Goal: Task Accomplishment & Management: Use online tool/utility

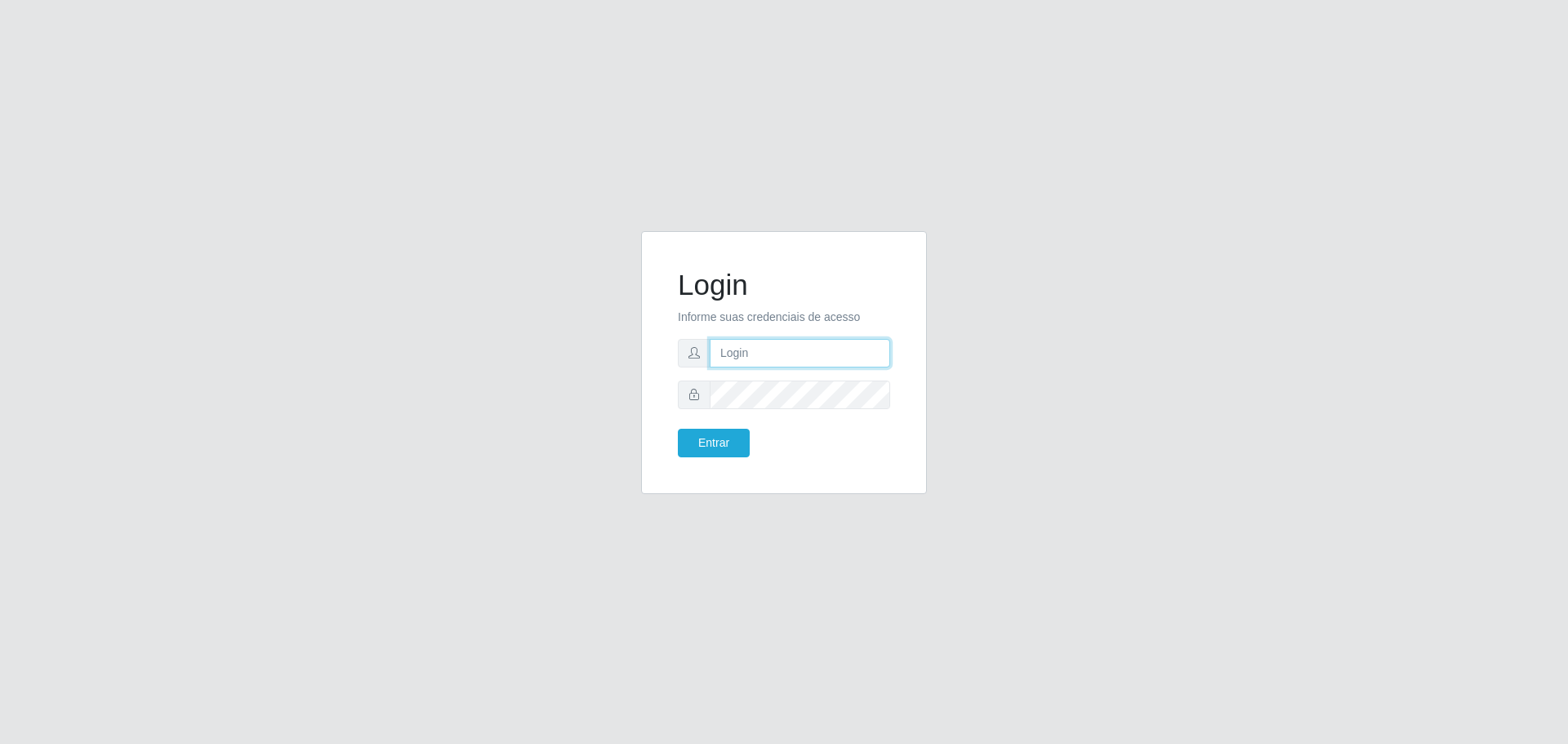
type input "sac.loja5@marvermelhoatacado.com.br"
drag, startPoint x: 807, startPoint y: 411, endPoint x: 642, endPoint y: 416, distance: 165.1
click at [642, 416] on div "Login Informe suas credenciais de acesso sac.loja5@marvermelhoatacado.com.br En…" at bounding box center [784, 363] width 286 height 263
click at [640, 423] on div "Login Informe suas credenciais de acesso sac.loja5@marvermelhoatacado.com.br En…" at bounding box center [784, 372] width 310 height 282
click at [678, 429] on button "Entrar" at bounding box center [714, 443] width 72 height 29
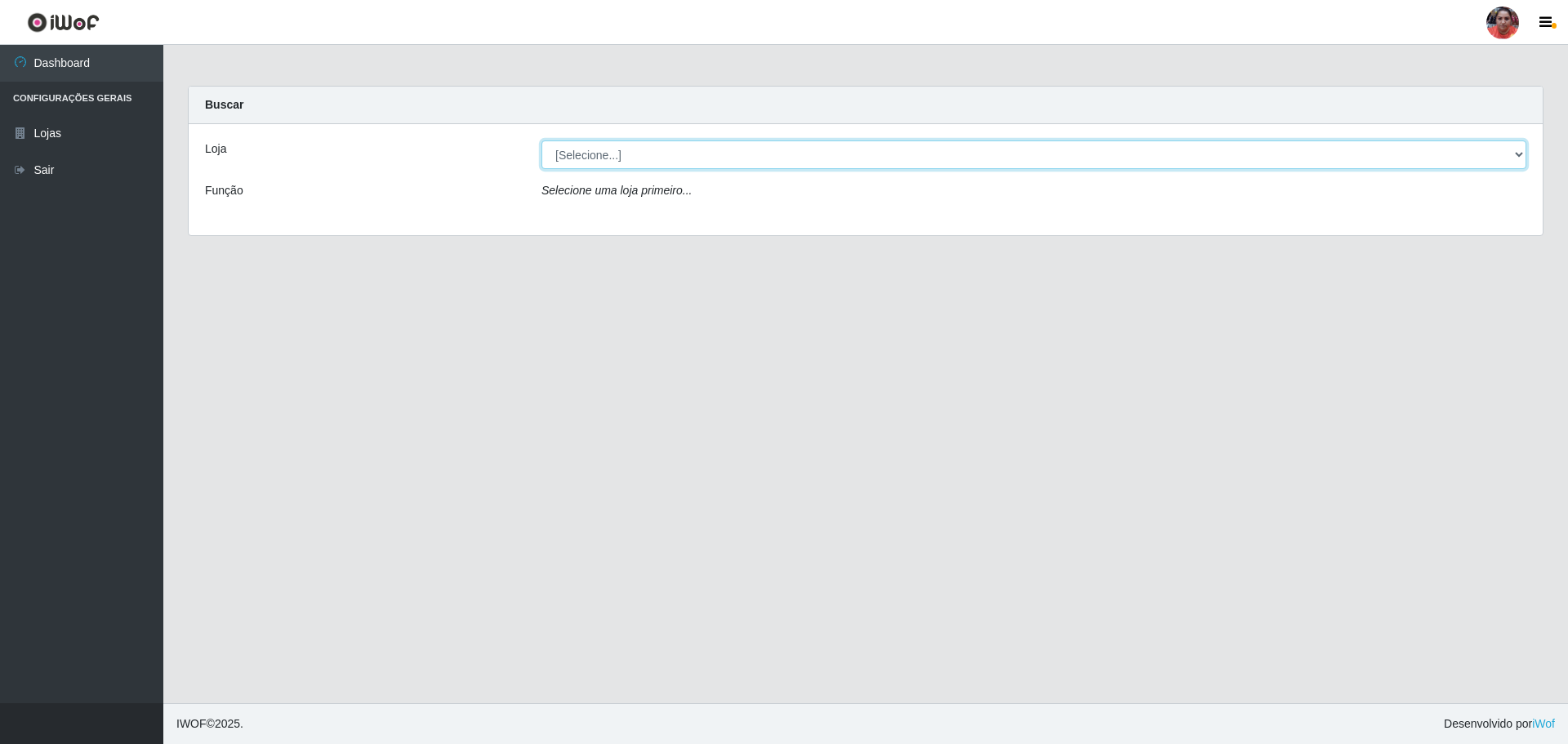
click at [1387, 157] on select "[Selecione...] Mar Vermelho - Loja 05" at bounding box center [1034, 155] width 985 height 29
select select "252"
click at [542, 141] on select "[Selecione...] Mar Vermelho - Loja 05" at bounding box center [1034, 155] width 985 height 29
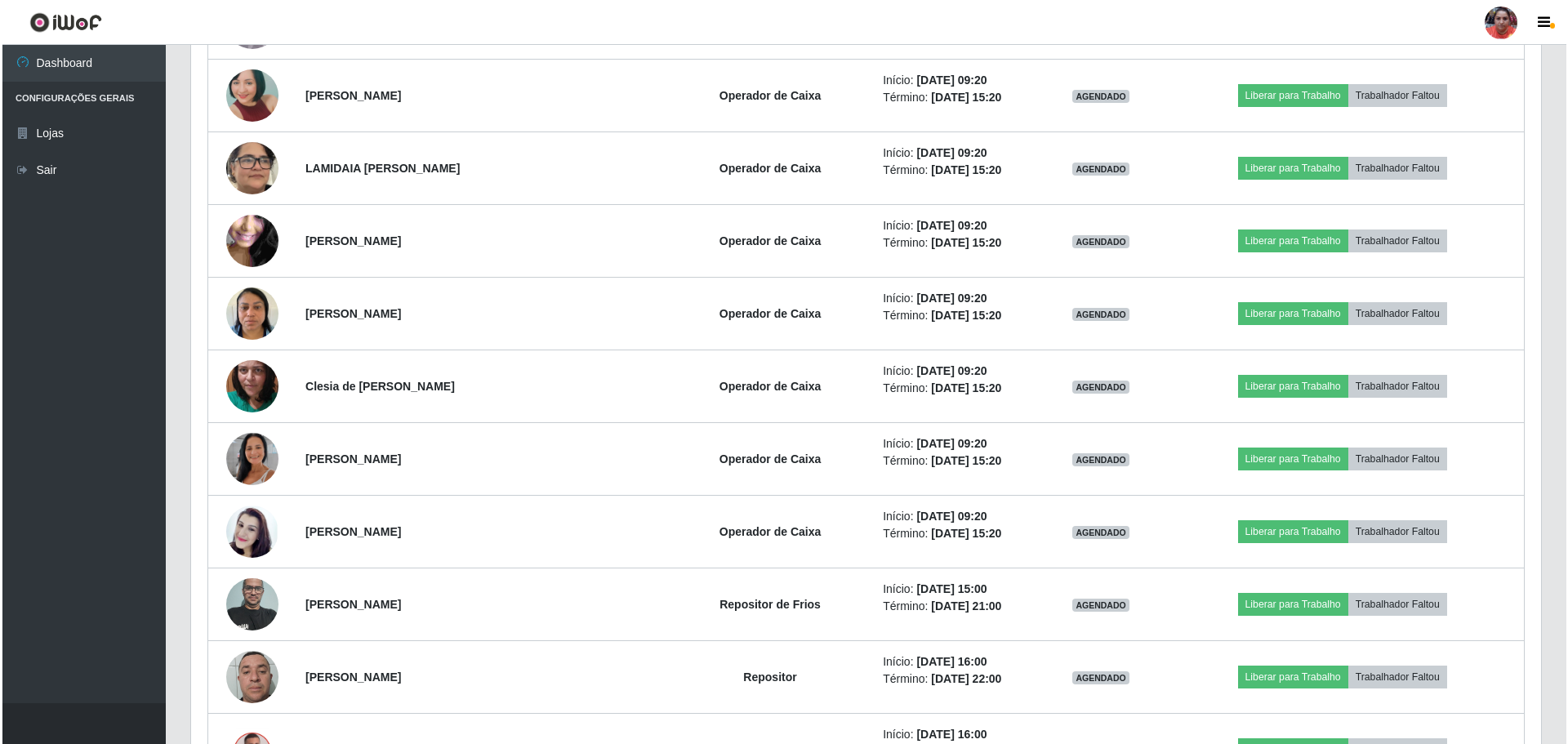
scroll to position [1552, 0]
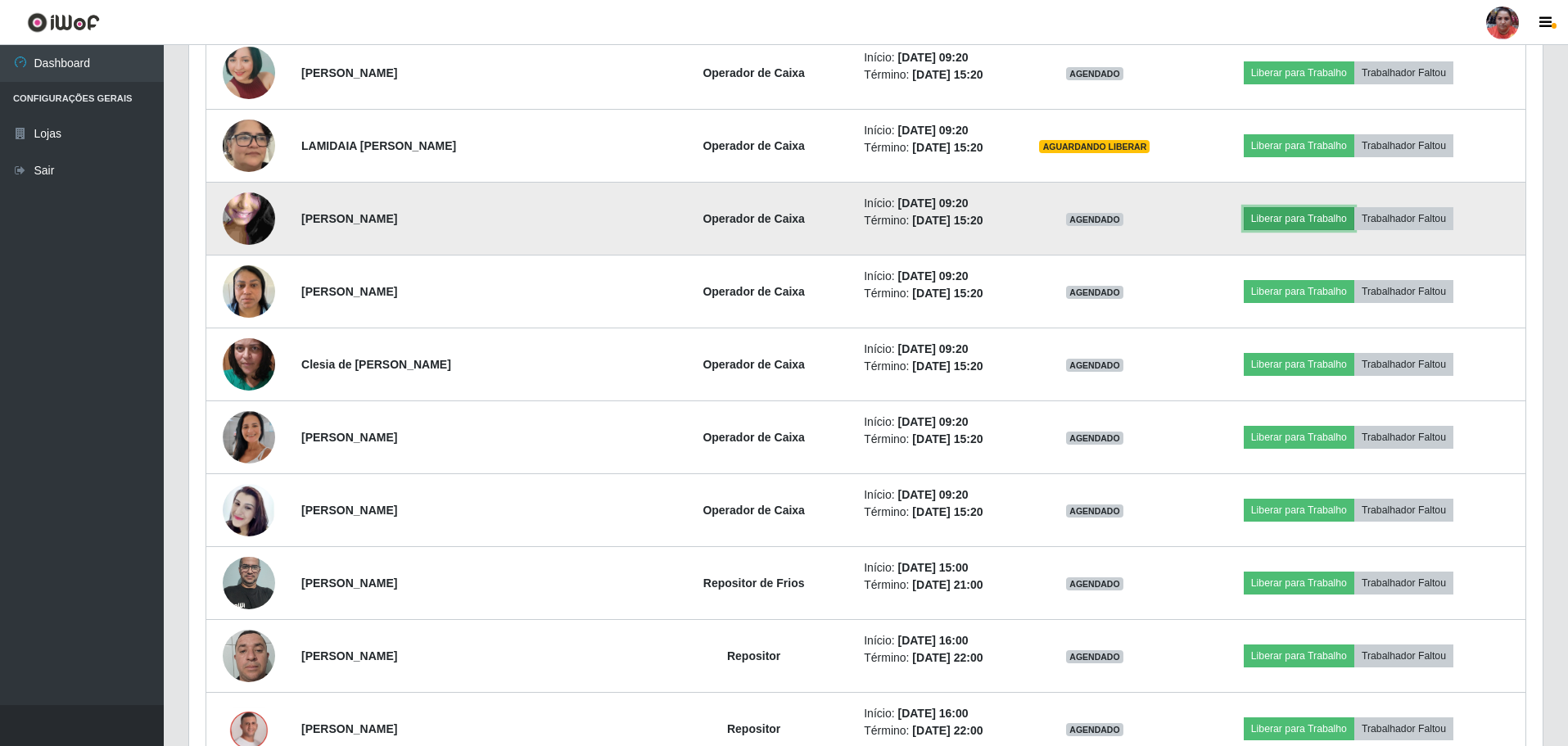
click at [1268, 223] on button "Liberar para Trabalho" at bounding box center [1299, 219] width 111 height 23
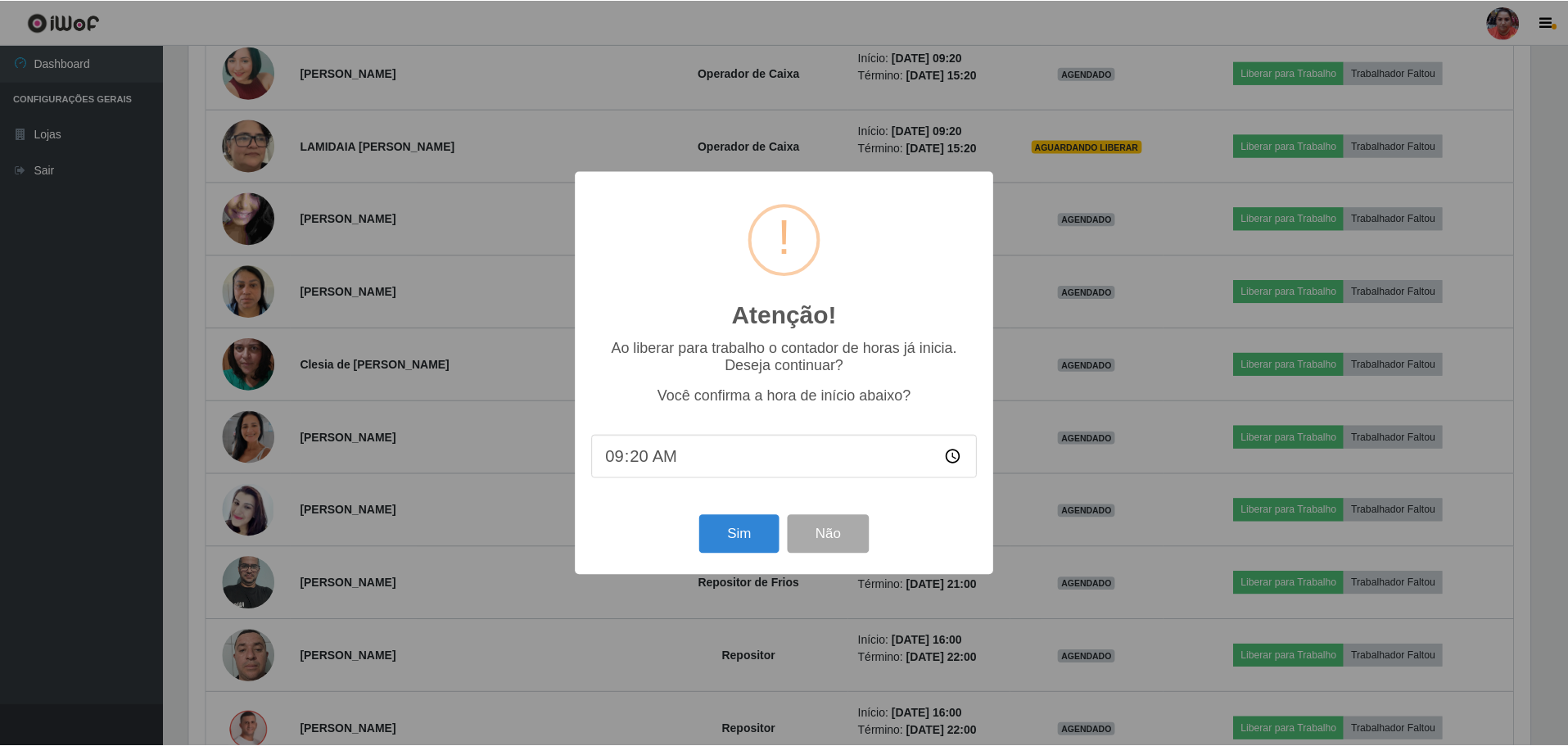
scroll to position [340, 1346]
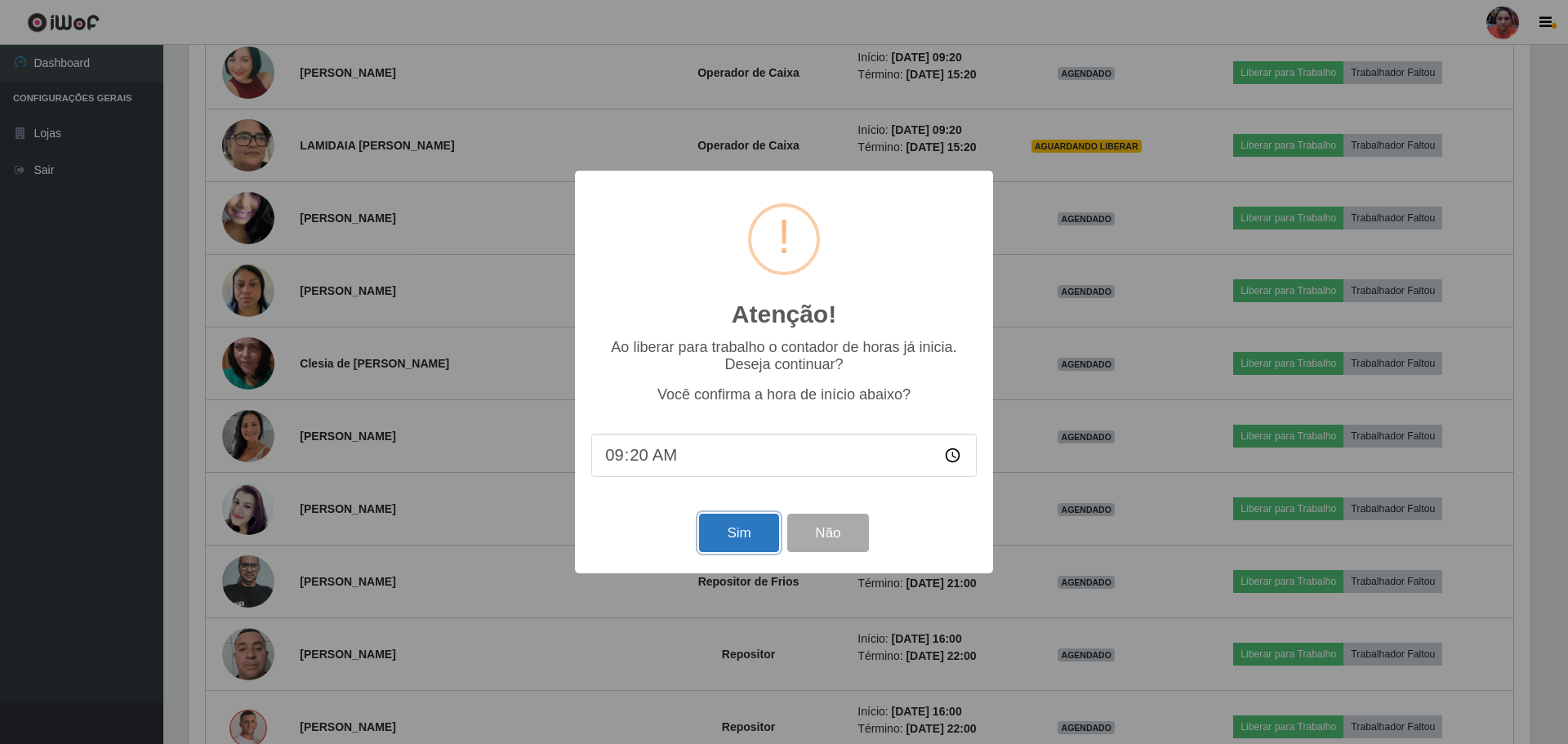
click at [710, 542] on button "Sim" at bounding box center [739, 532] width 79 height 39
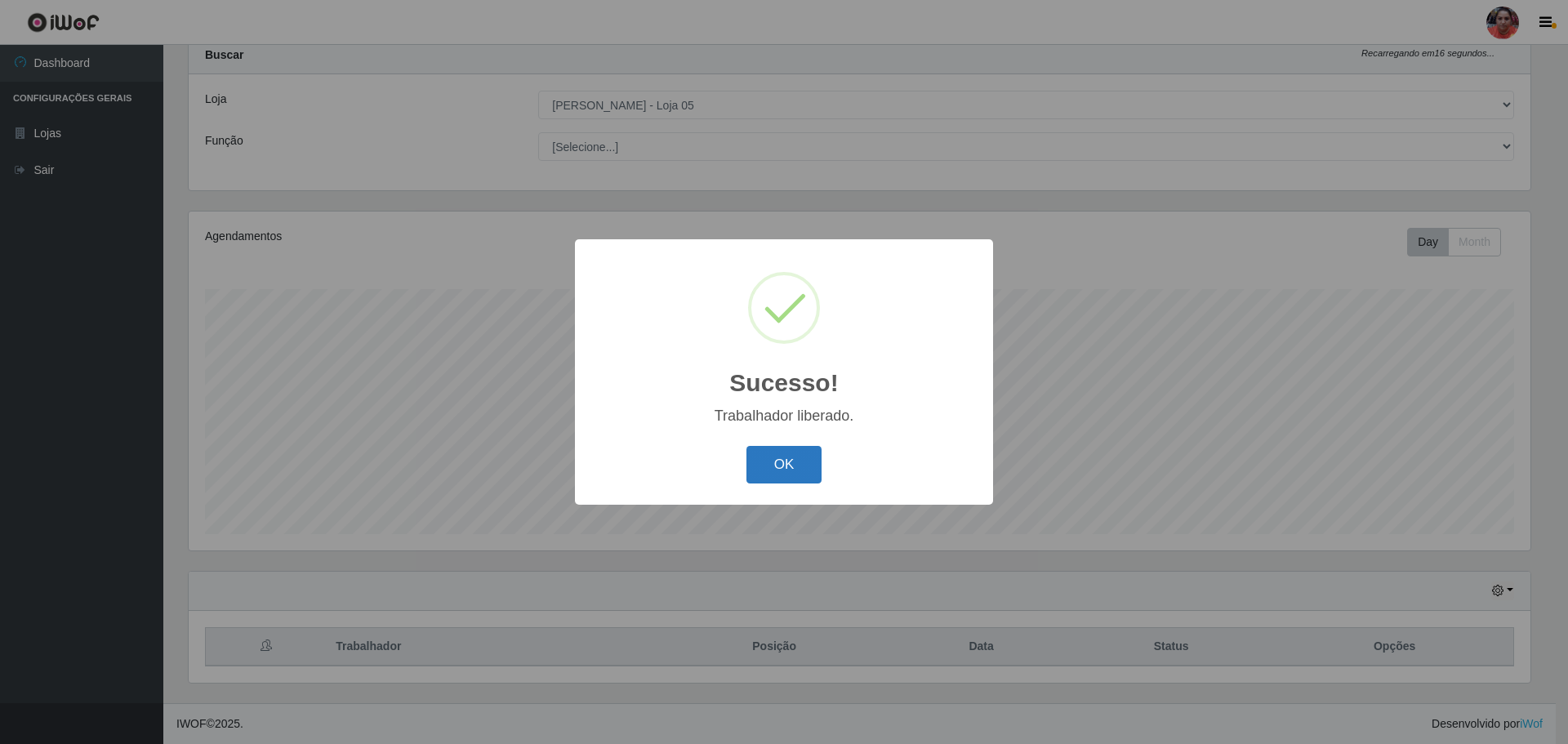
click at [787, 463] on button "OK" at bounding box center [784, 465] width 76 height 39
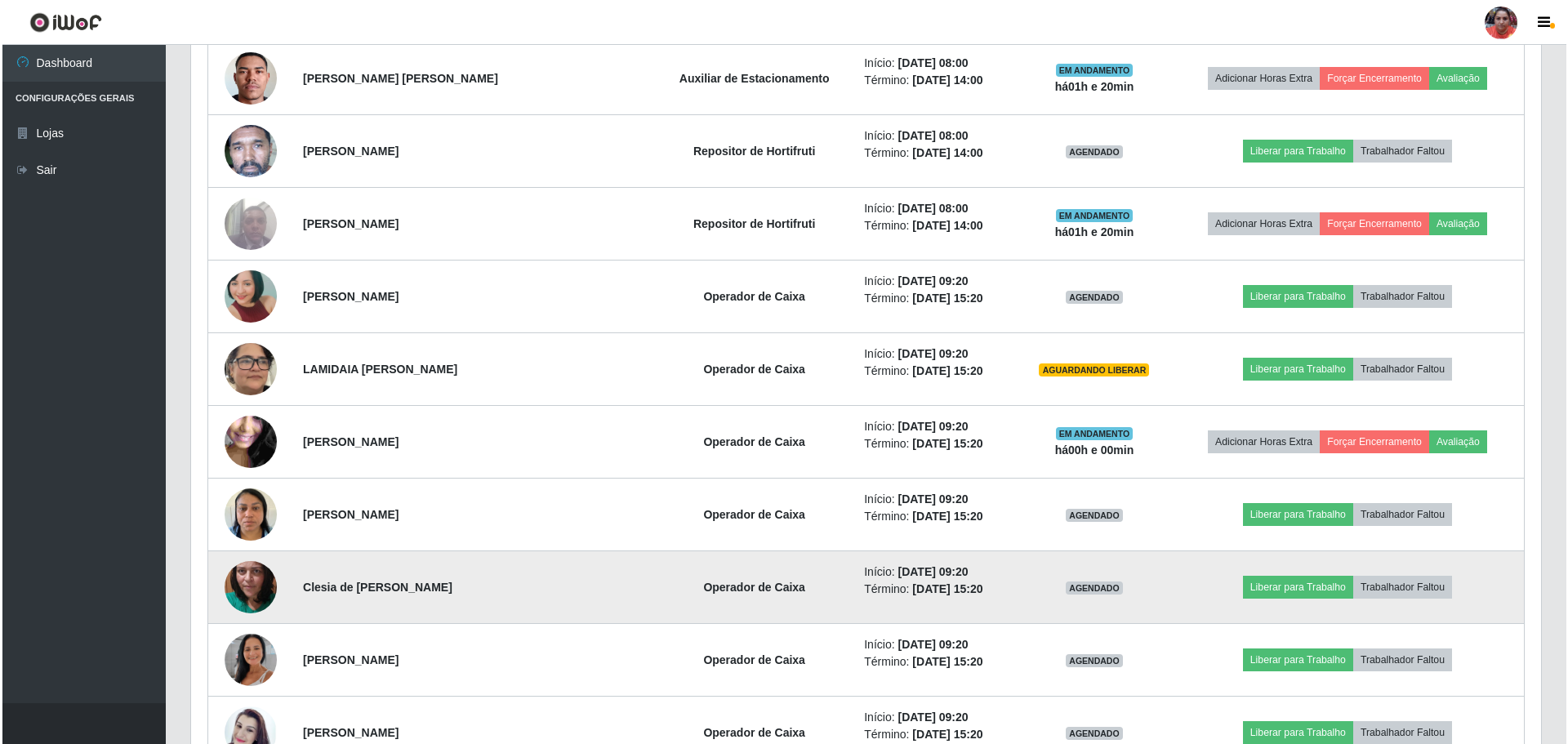
scroll to position [1356, 0]
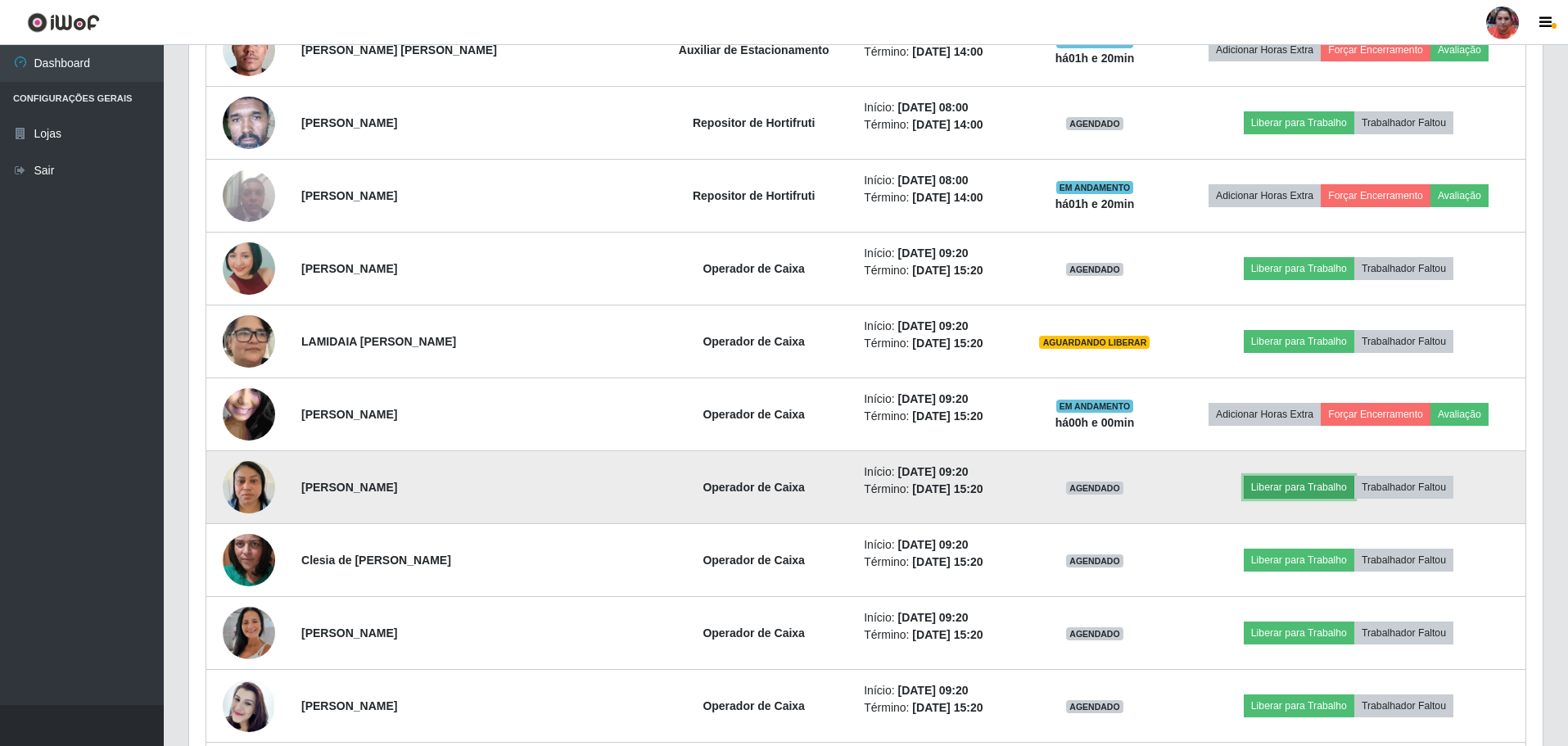
click at [1265, 489] on button "Liberar para Trabalho" at bounding box center [1299, 488] width 111 height 23
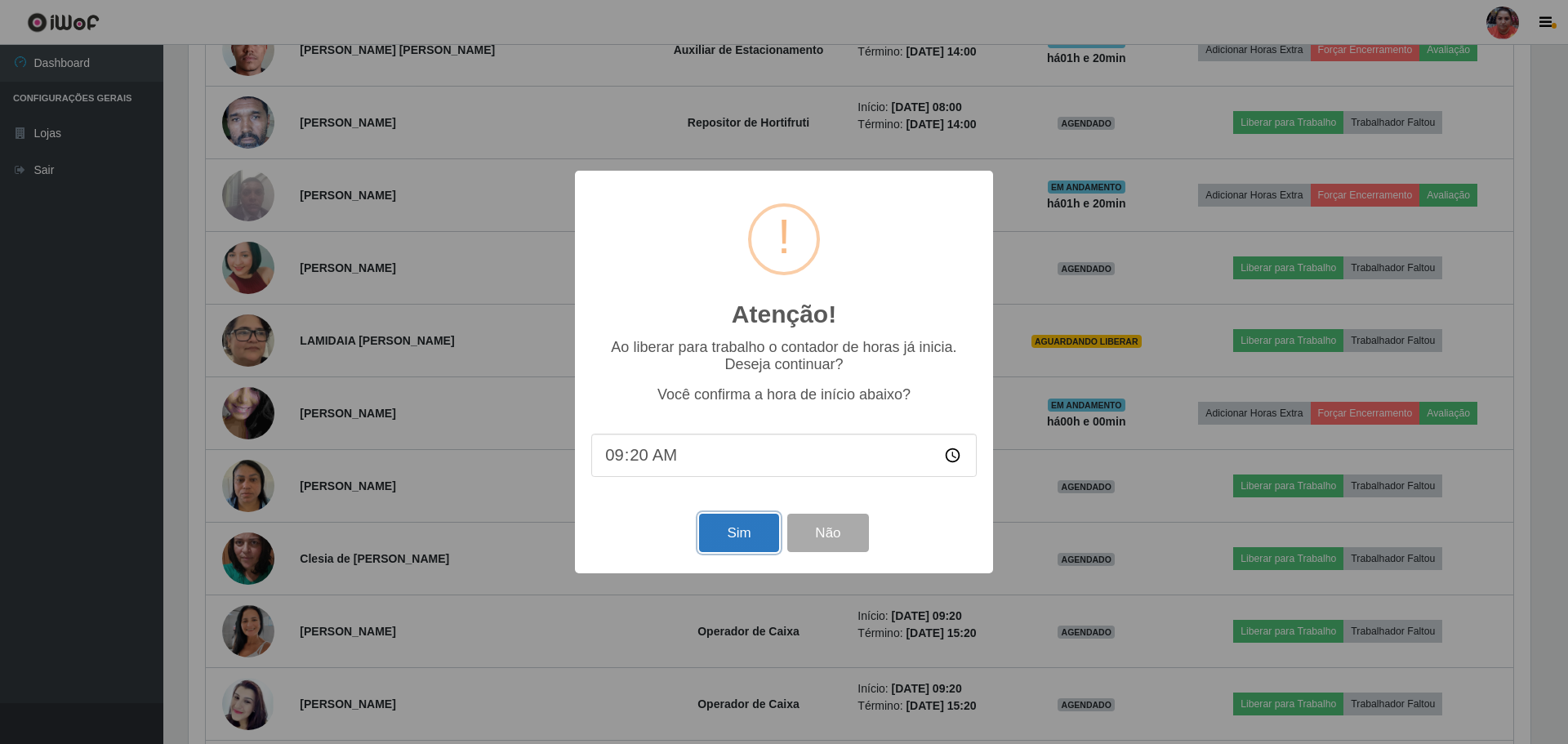
click at [765, 532] on button "Sim" at bounding box center [739, 532] width 79 height 39
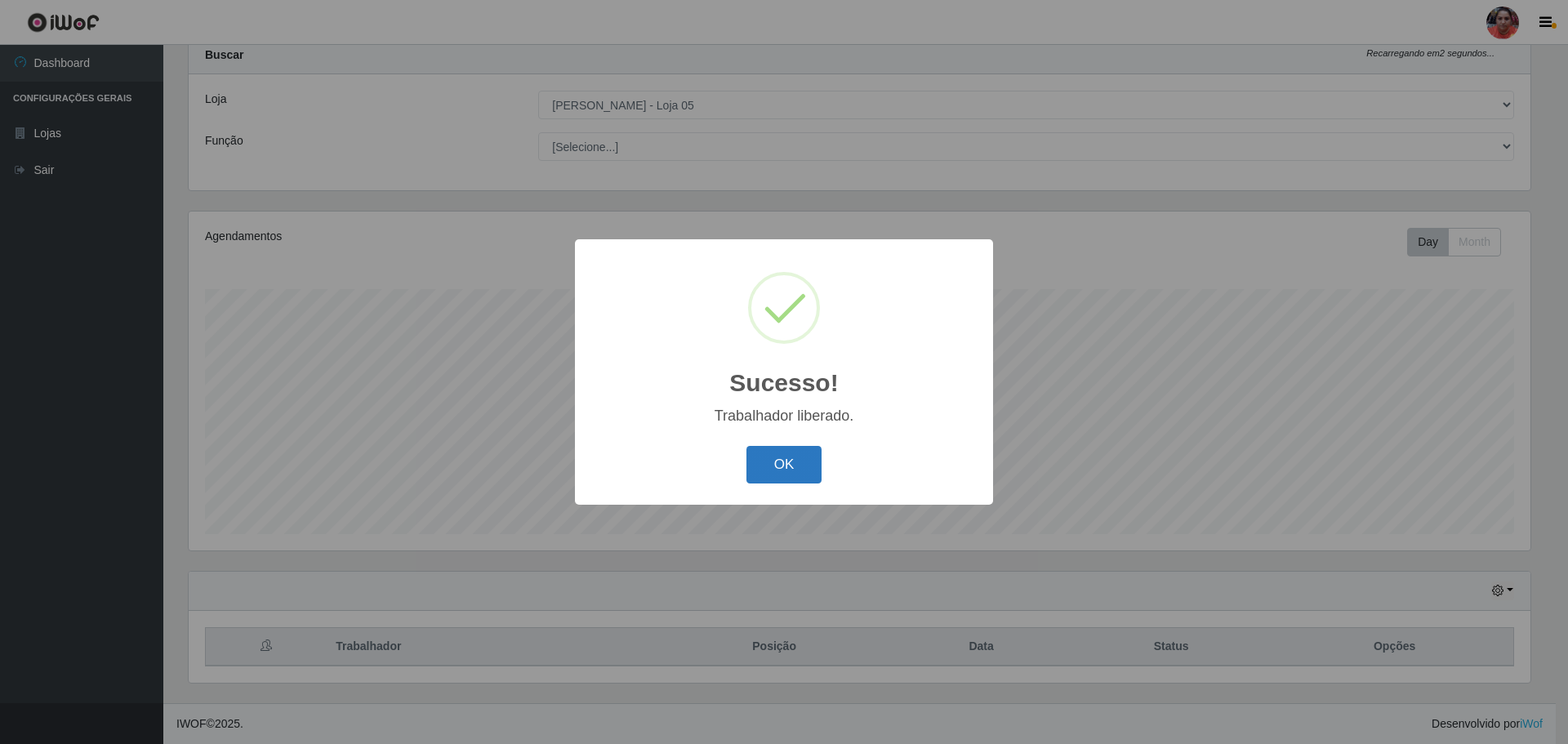
click at [798, 463] on button "OK" at bounding box center [784, 465] width 76 height 39
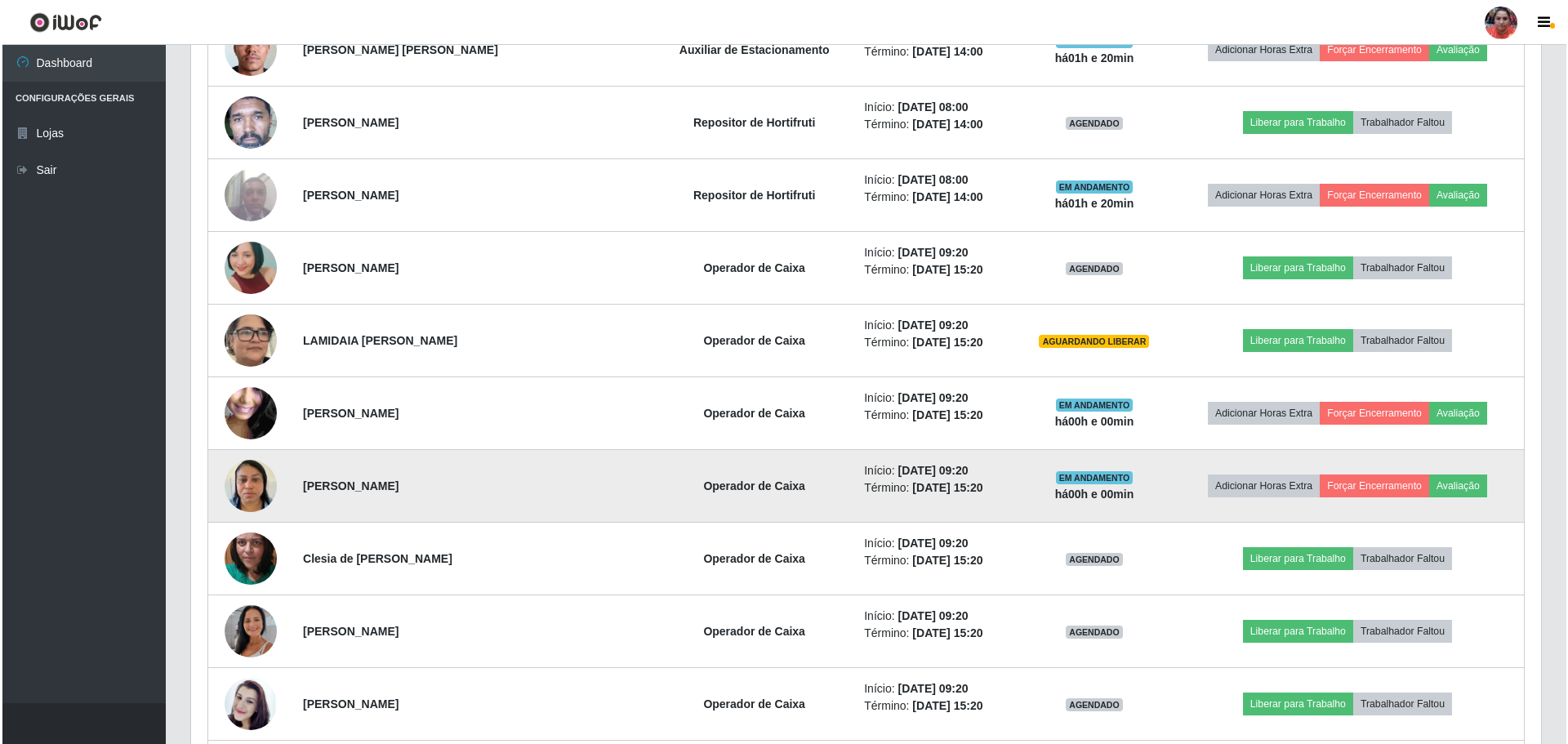
scroll to position [1439, 0]
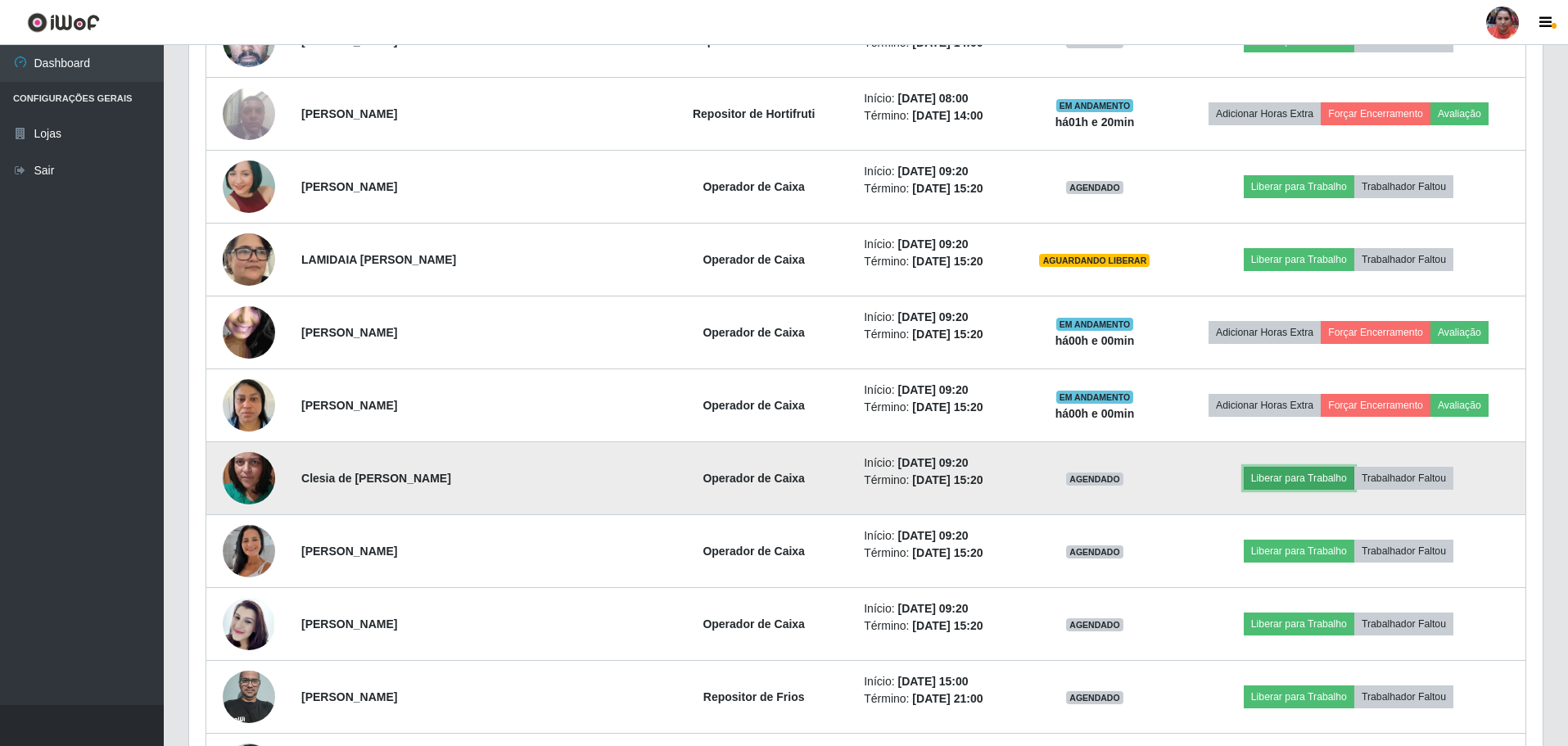
click at [1334, 477] on button "Liberar para Trabalho" at bounding box center [1299, 479] width 111 height 23
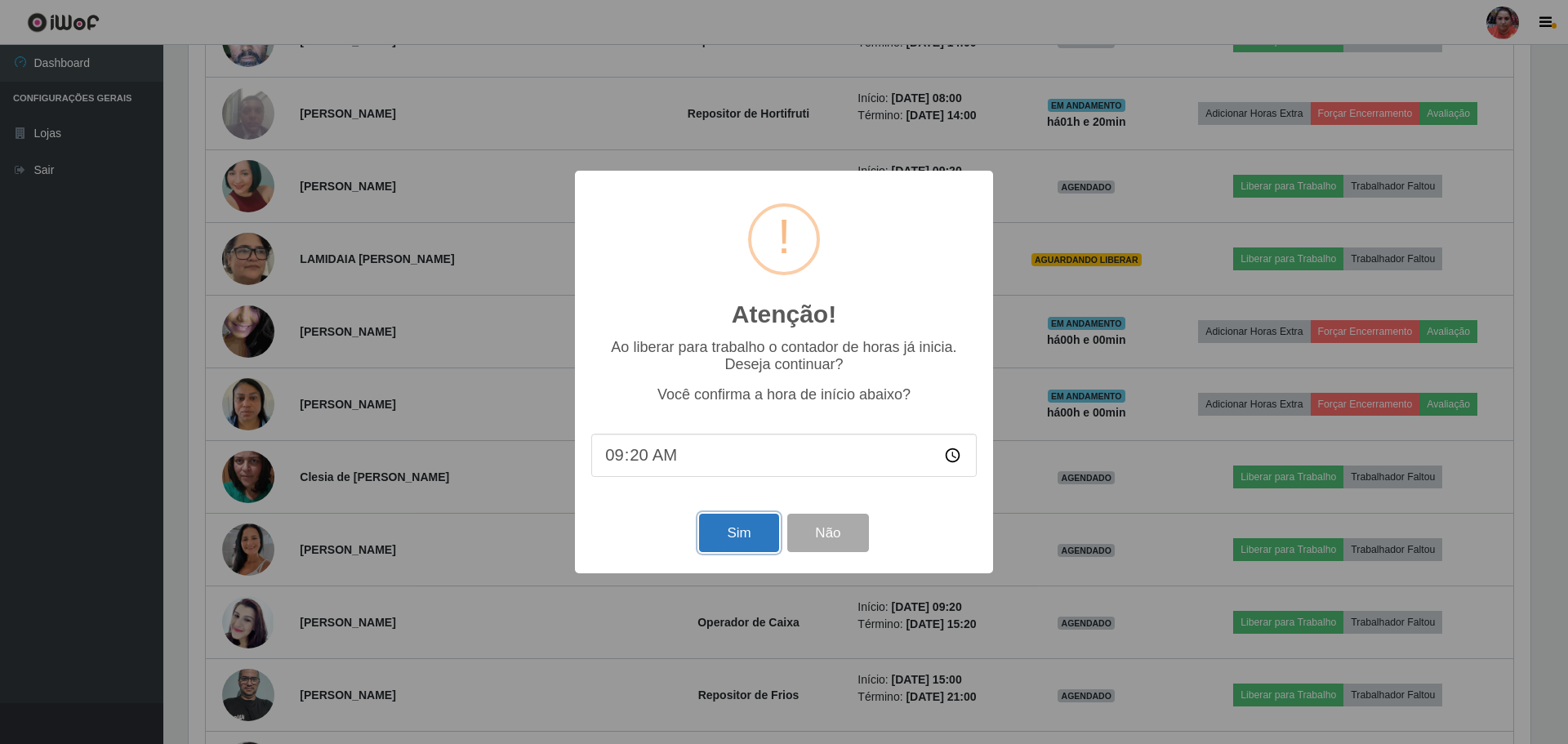
click at [756, 535] on button "Sim" at bounding box center [739, 532] width 79 height 39
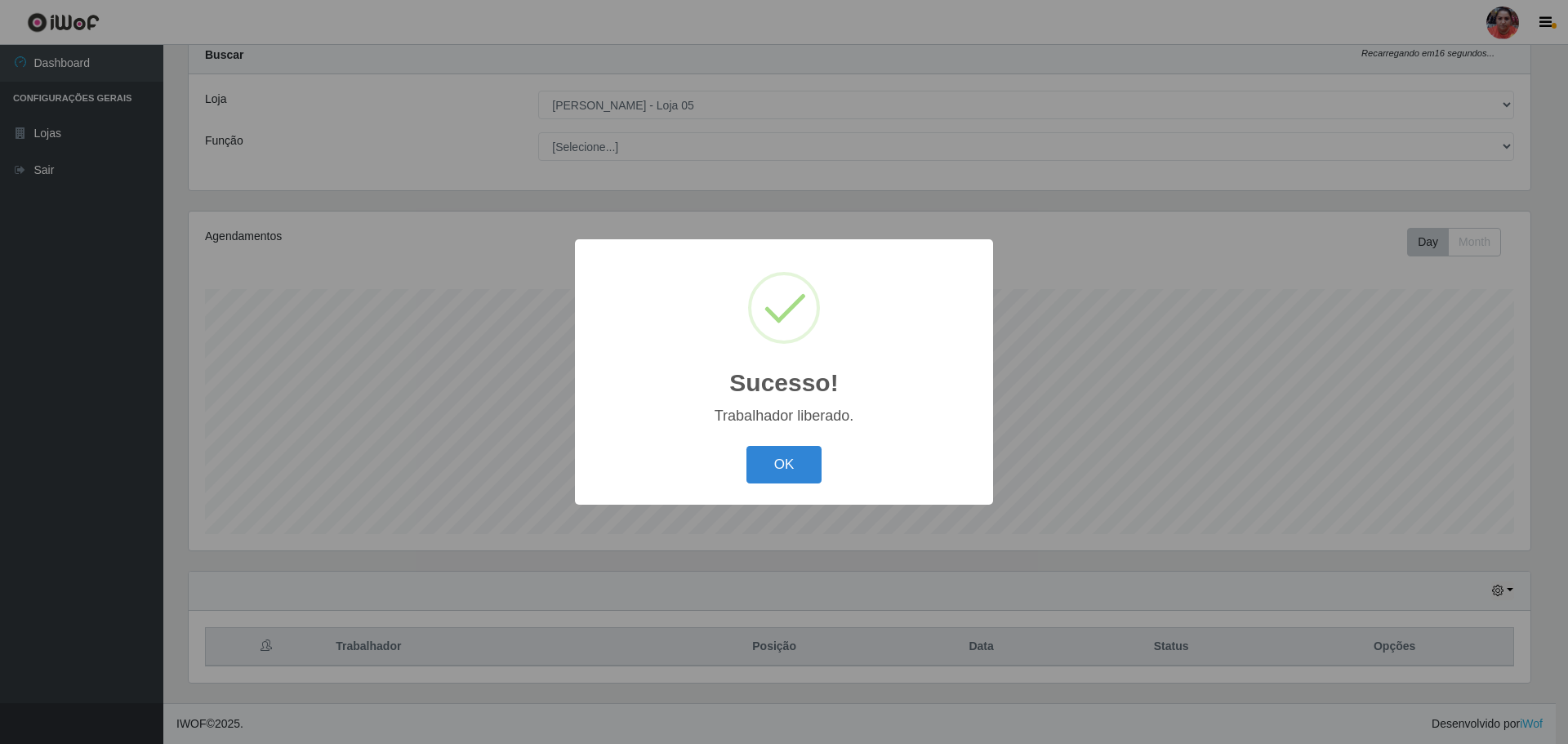
click at [1273, 476] on div "Sucesso! × Trabalhador liberado. OK Cancel" at bounding box center [784, 372] width 1568 height 744
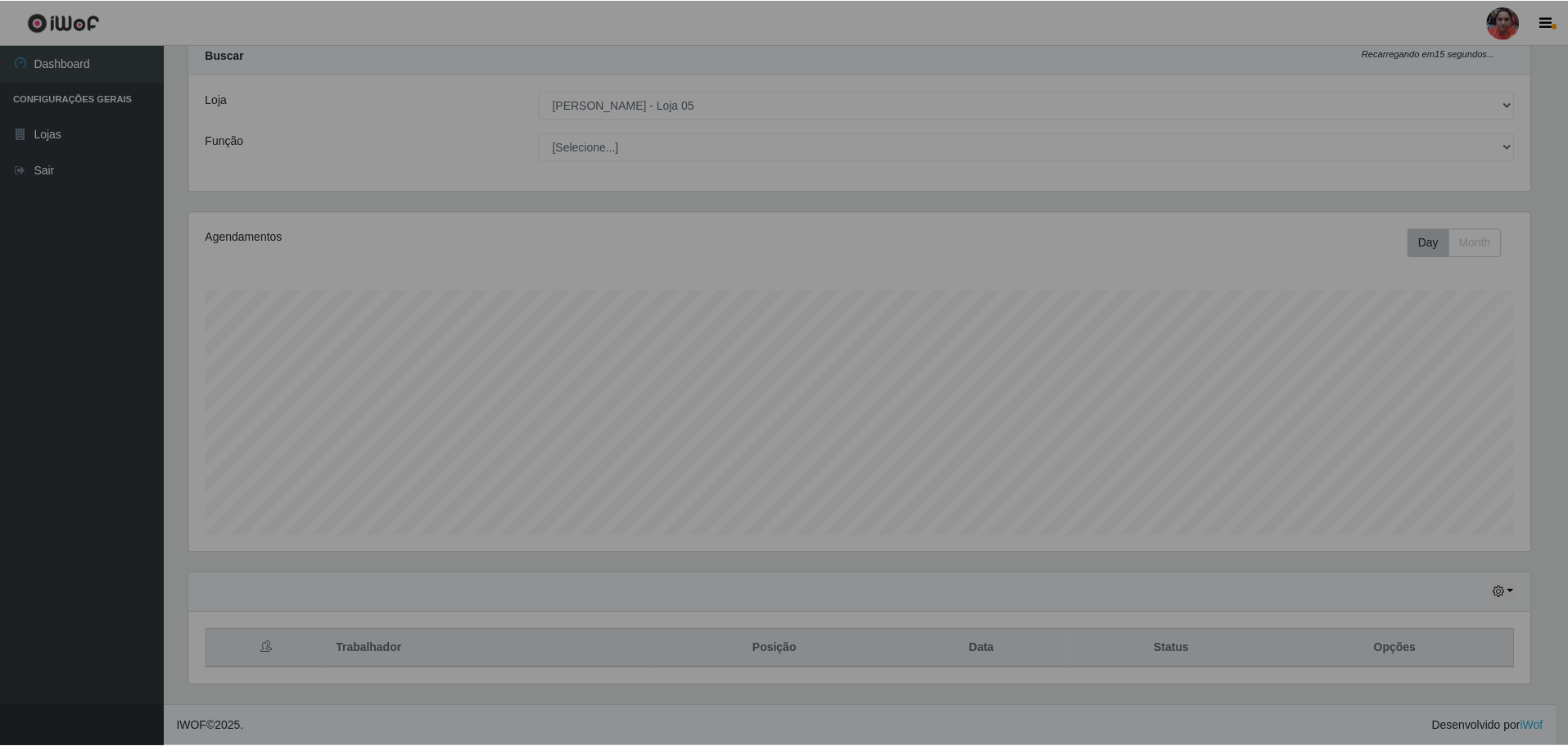
scroll to position [0, 0]
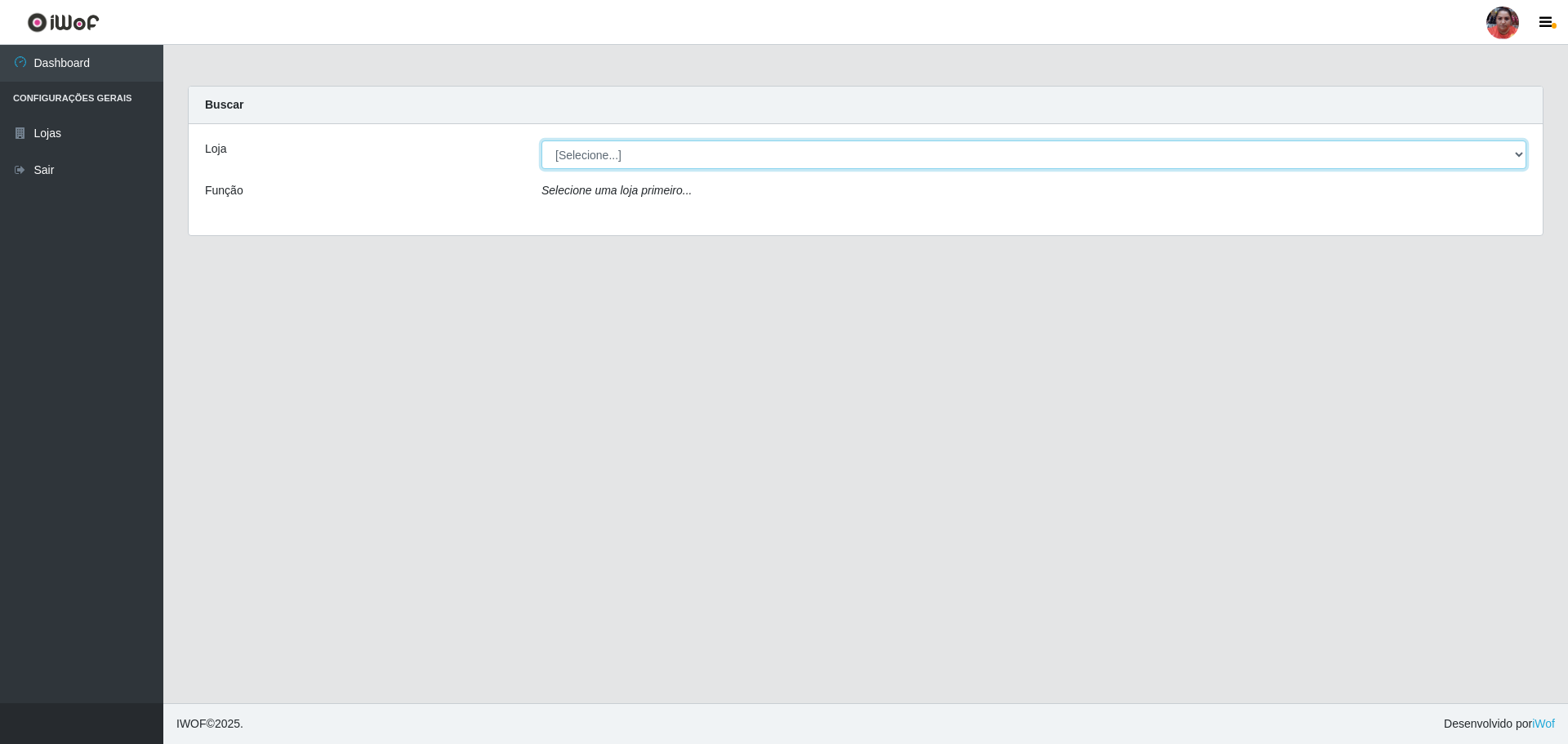
drag, startPoint x: 1175, startPoint y: 155, endPoint x: 1175, endPoint y: 165, distance: 10.0
click at [1175, 156] on select "[Selecione...] Mar Vermelho - Loja 05" at bounding box center [1034, 155] width 985 height 29
select select "252"
click at [542, 141] on select "[Selecione...] Mar Vermelho - Loja 05" at bounding box center [1034, 155] width 985 height 29
click at [1105, 153] on select "[Selecione...] Mar Vermelho - Loja 05" at bounding box center [1034, 155] width 985 height 29
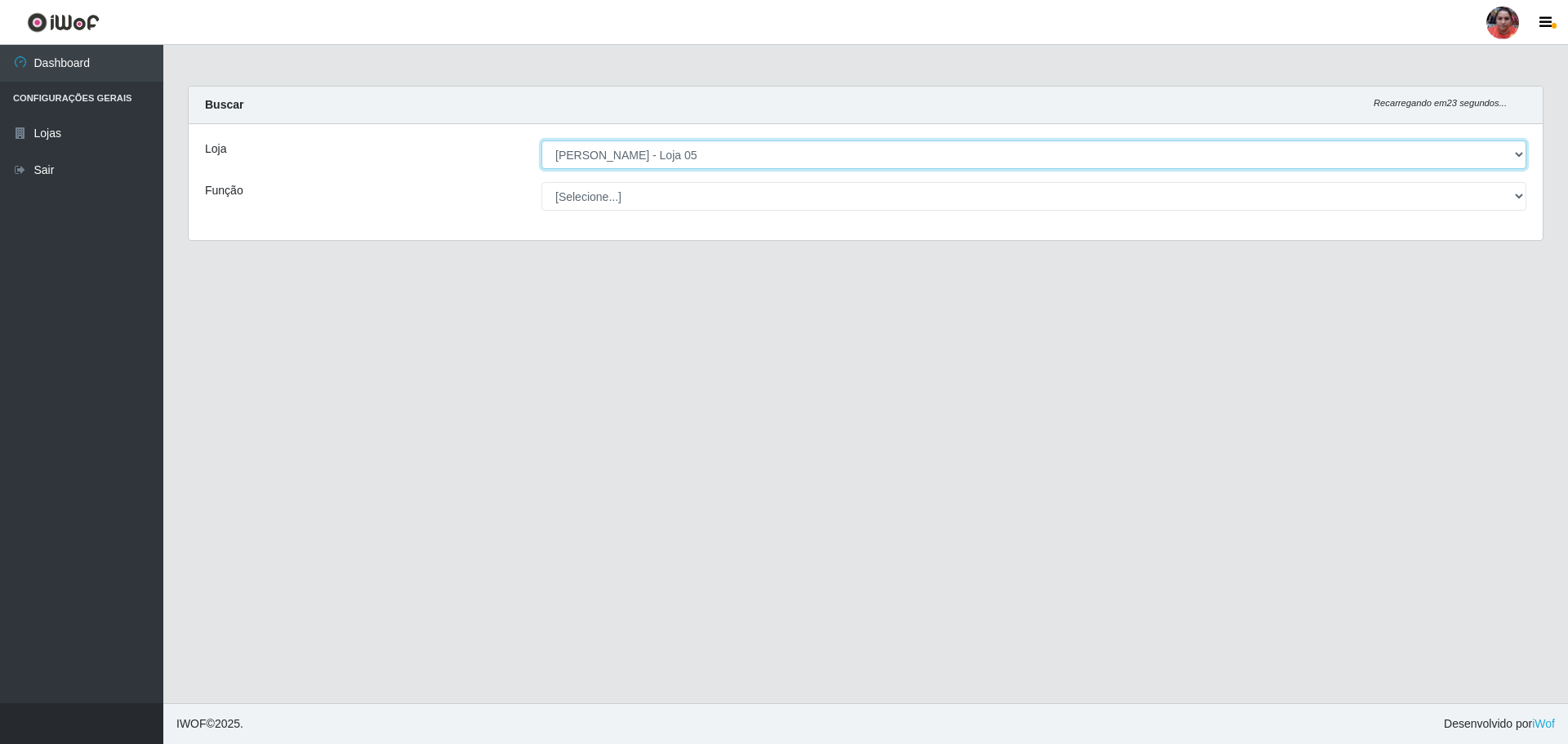
click at [542, 141] on select "[Selecione...] Mar Vermelho - Loja 05" at bounding box center [1034, 155] width 985 height 29
drag, startPoint x: 822, startPoint y: 155, endPoint x: 831, endPoint y: 163, distance: 12.0
click at [823, 155] on select "[Selecione...] Mar Vermelho - Loja 05" at bounding box center [1034, 155] width 985 height 29
select select "252"
click at [542, 141] on select "[Selecione...] Mar Vermelho - Loja 05" at bounding box center [1034, 155] width 985 height 29
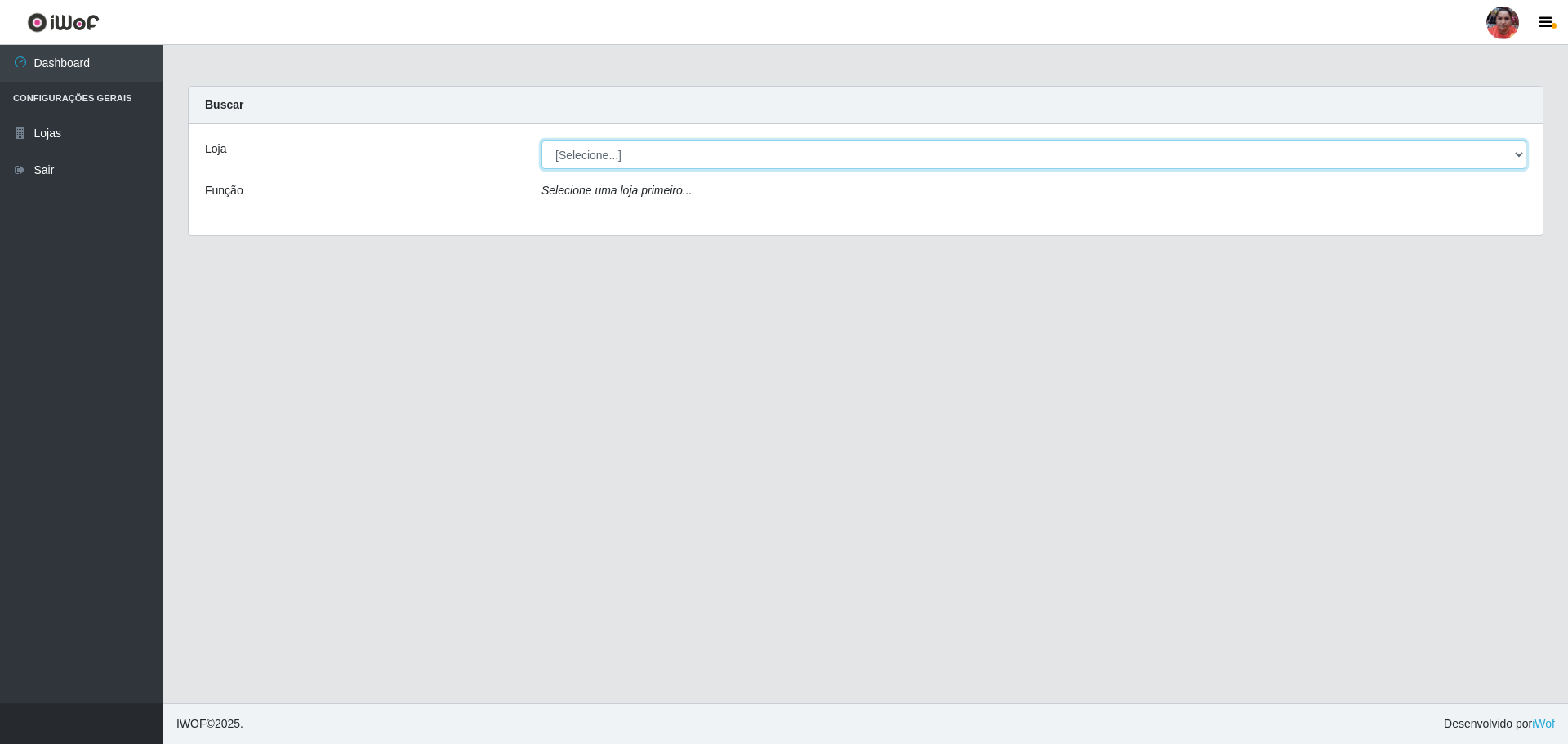
click at [692, 151] on select "[Selecione...] Mar Vermelho - Loja 05" at bounding box center [1034, 155] width 985 height 29
select select "252"
click at [542, 141] on select "[Selecione...] Mar Vermelho - Loja 05" at bounding box center [1034, 155] width 985 height 29
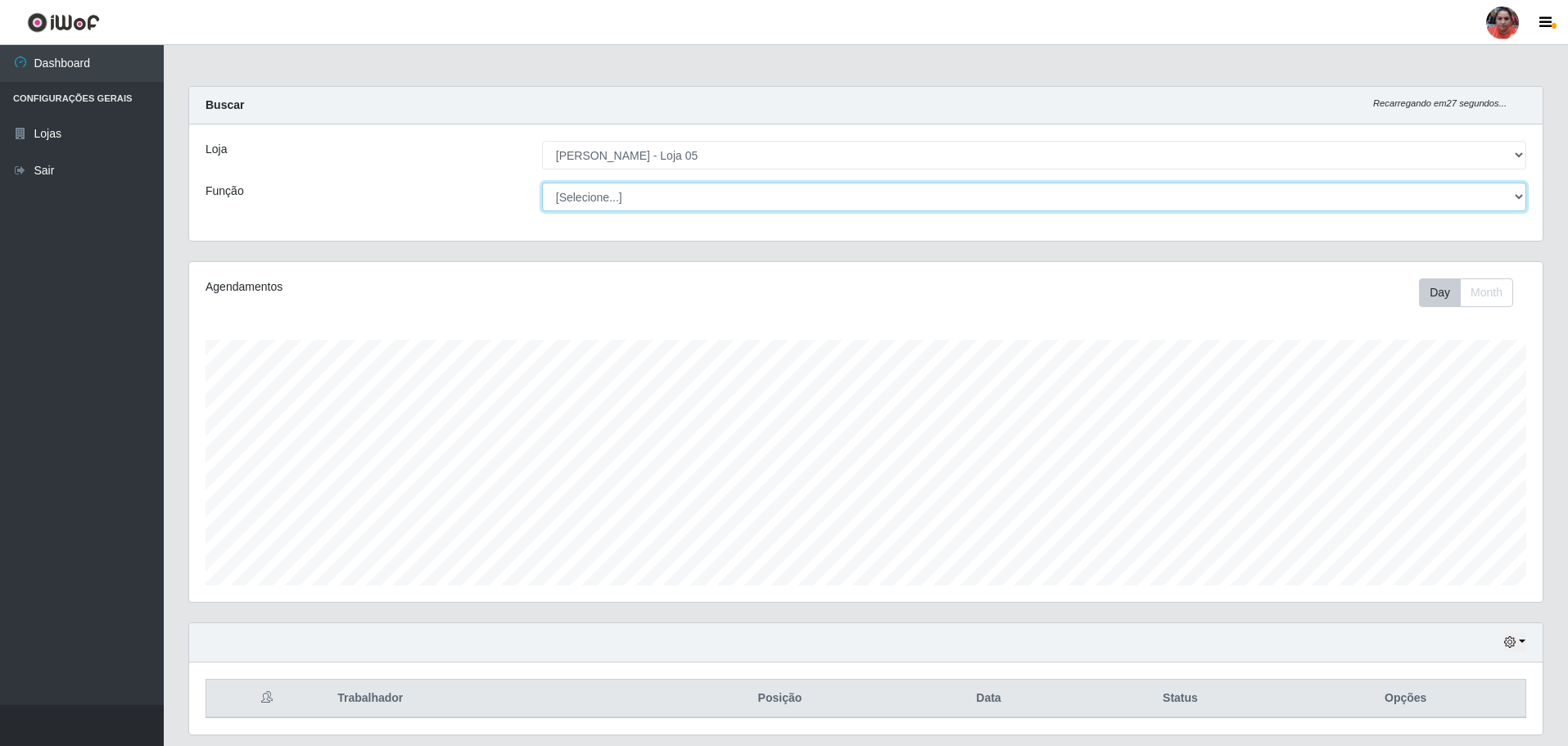
scroll to position [340, 1353]
click at [747, 204] on select "[Selecione...] ASG ASG + ASG ++ Auxiliar de Depósito Auxiliar de Depósito + Aux…" at bounding box center [1034, 196] width 985 height 29
click at [286, 231] on div "Loja [Selecione...] Mar Vermelho - Loja 05 Função [Selecione...] ASG ASG + ASG …" at bounding box center [866, 182] width 1353 height 116
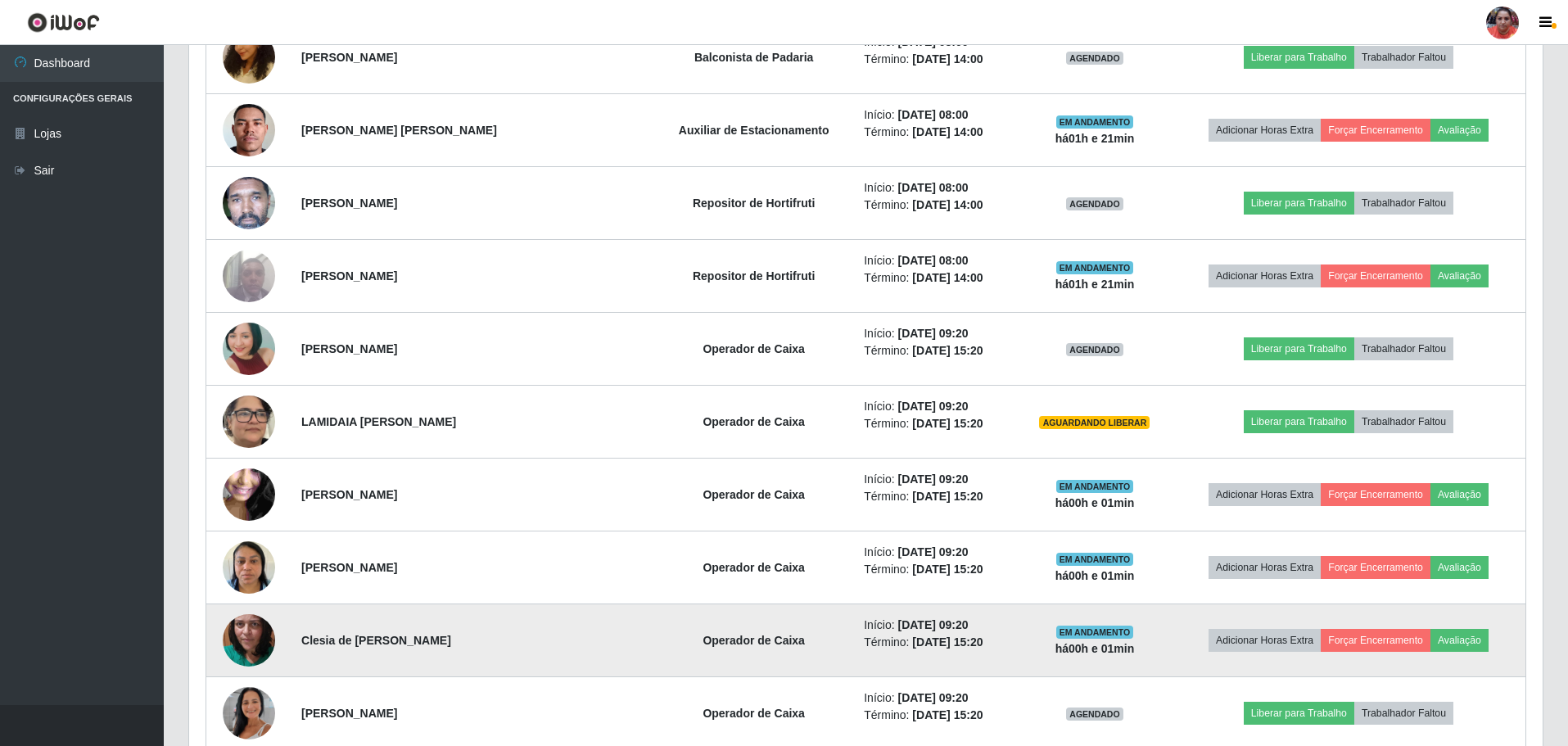
scroll to position [1360, 0]
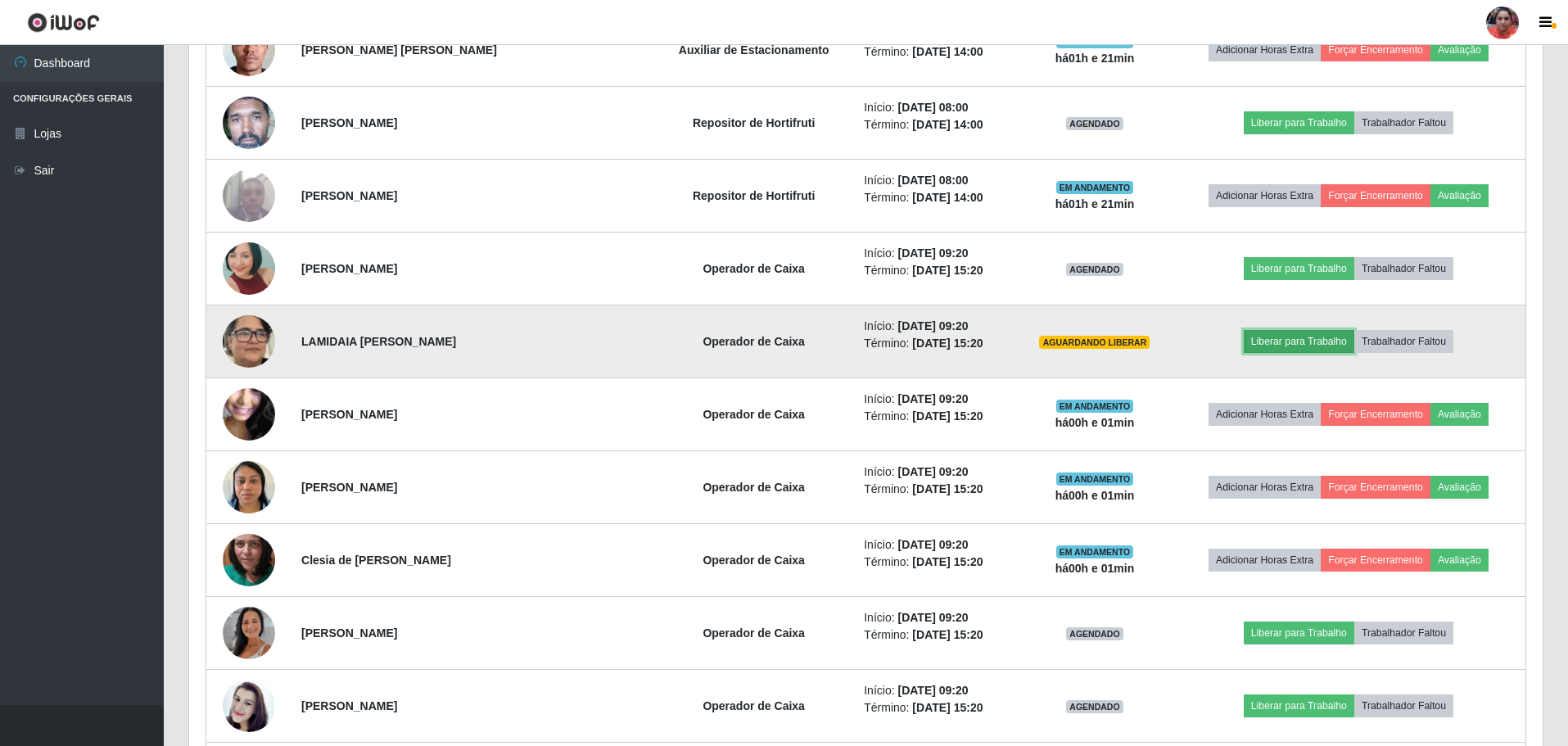
click at [1334, 336] on button "Liberar para Trabalho" at bounding box center [1299, 342] width 111 height 23
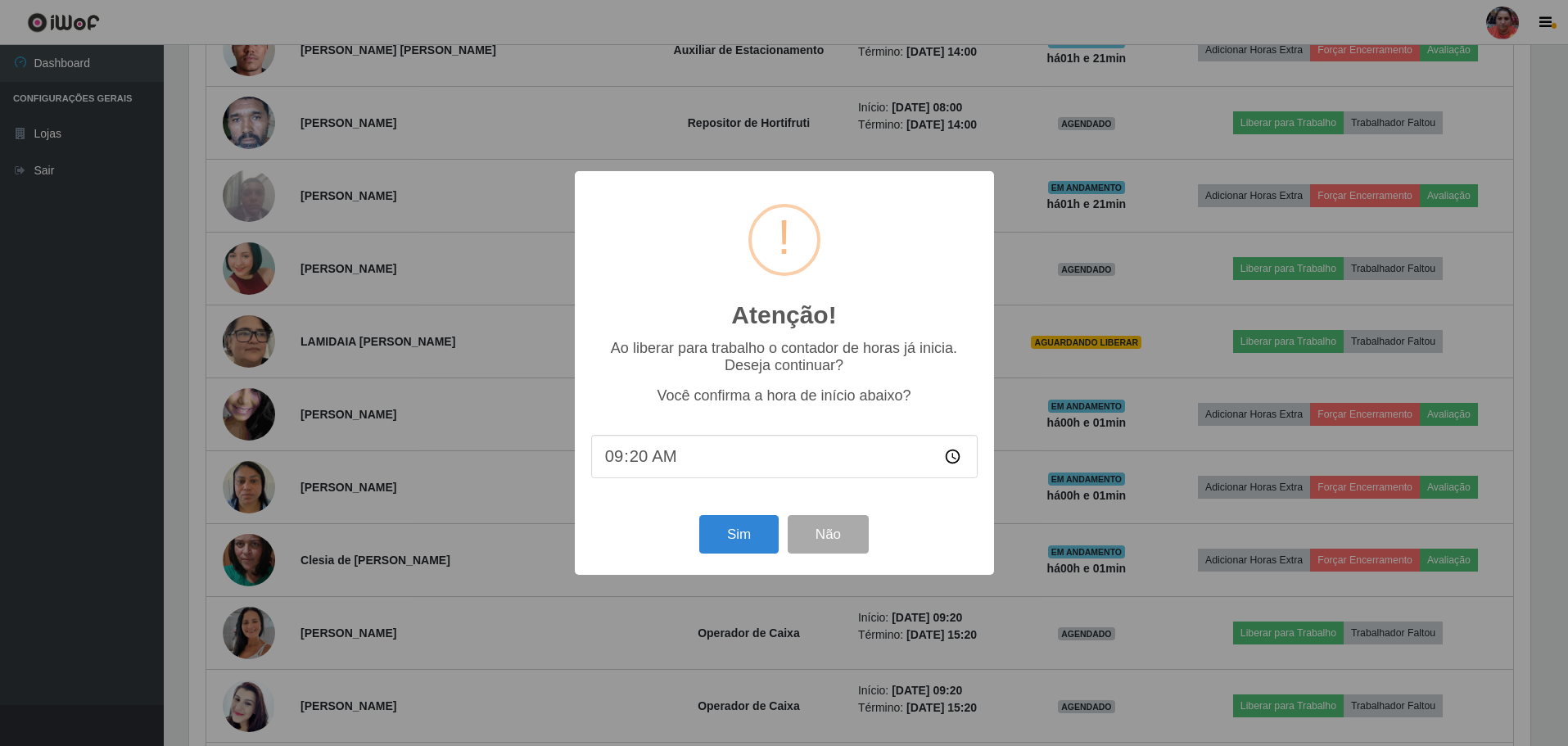
scroll to position [340, 1346]
click at [749, 544] on button "Sim" at bounding box center [741, 534] width 79 height 39
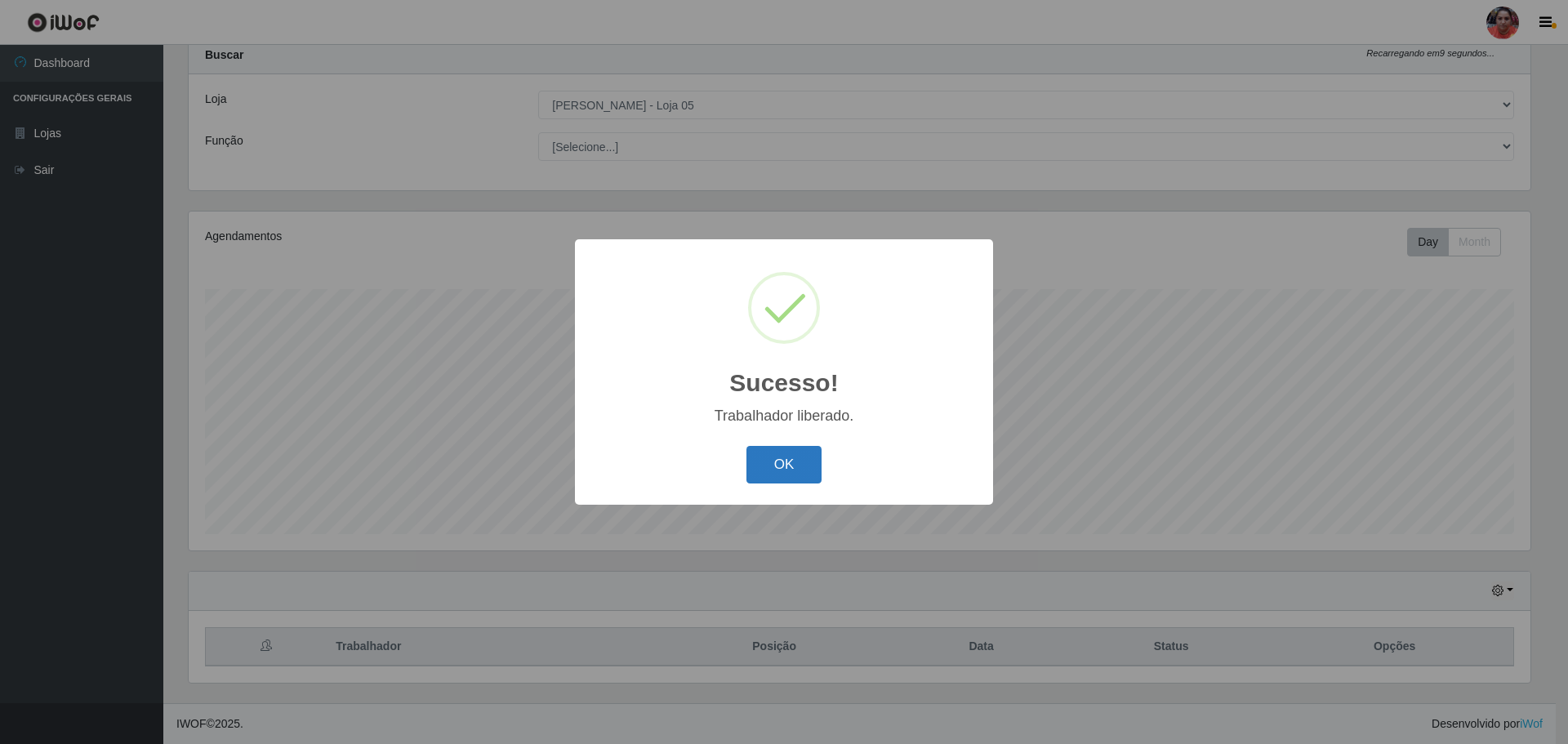
click at [759, 467] on button "OK" at bounding box center [784, 465] width 76 height 39
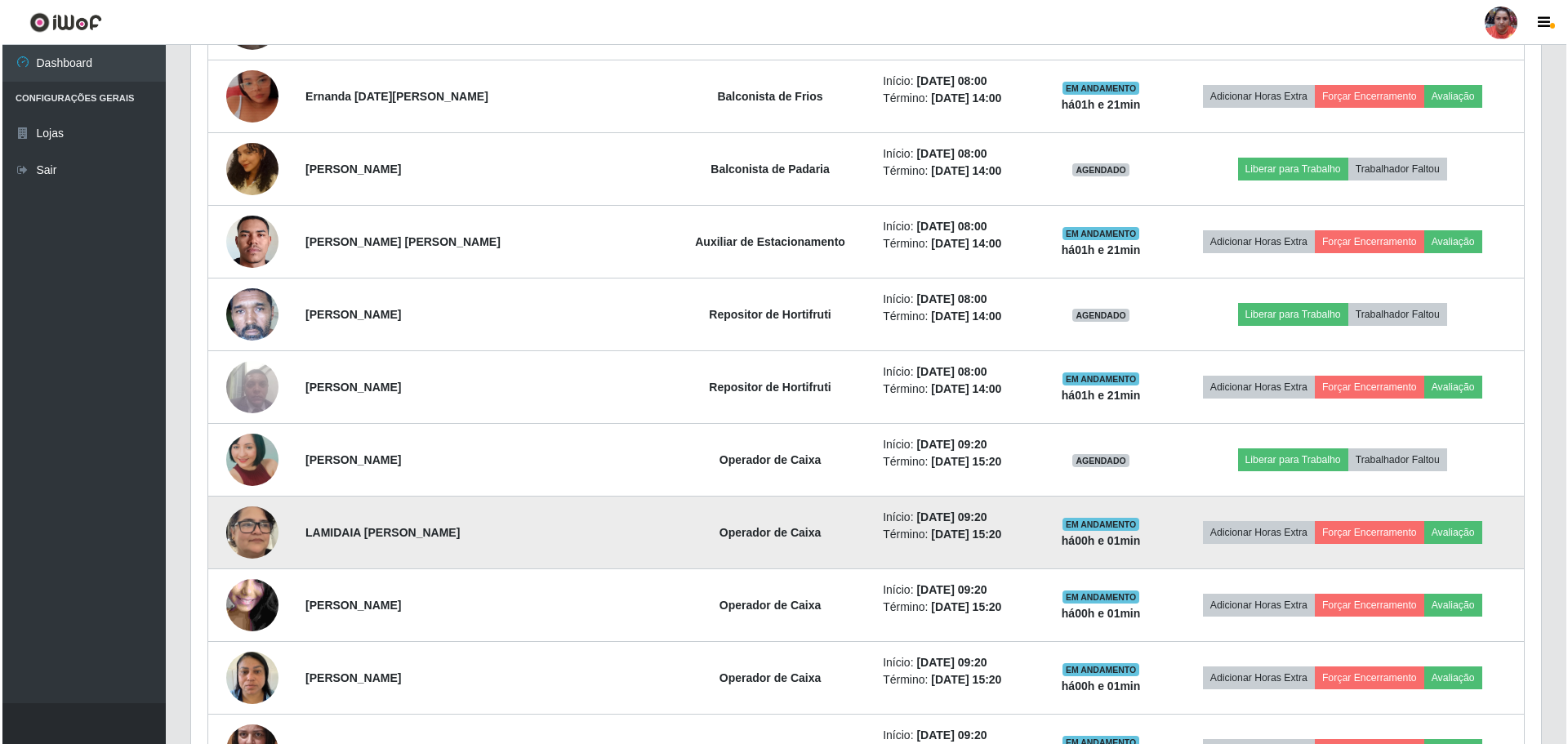
scroll to position [1193, 0]
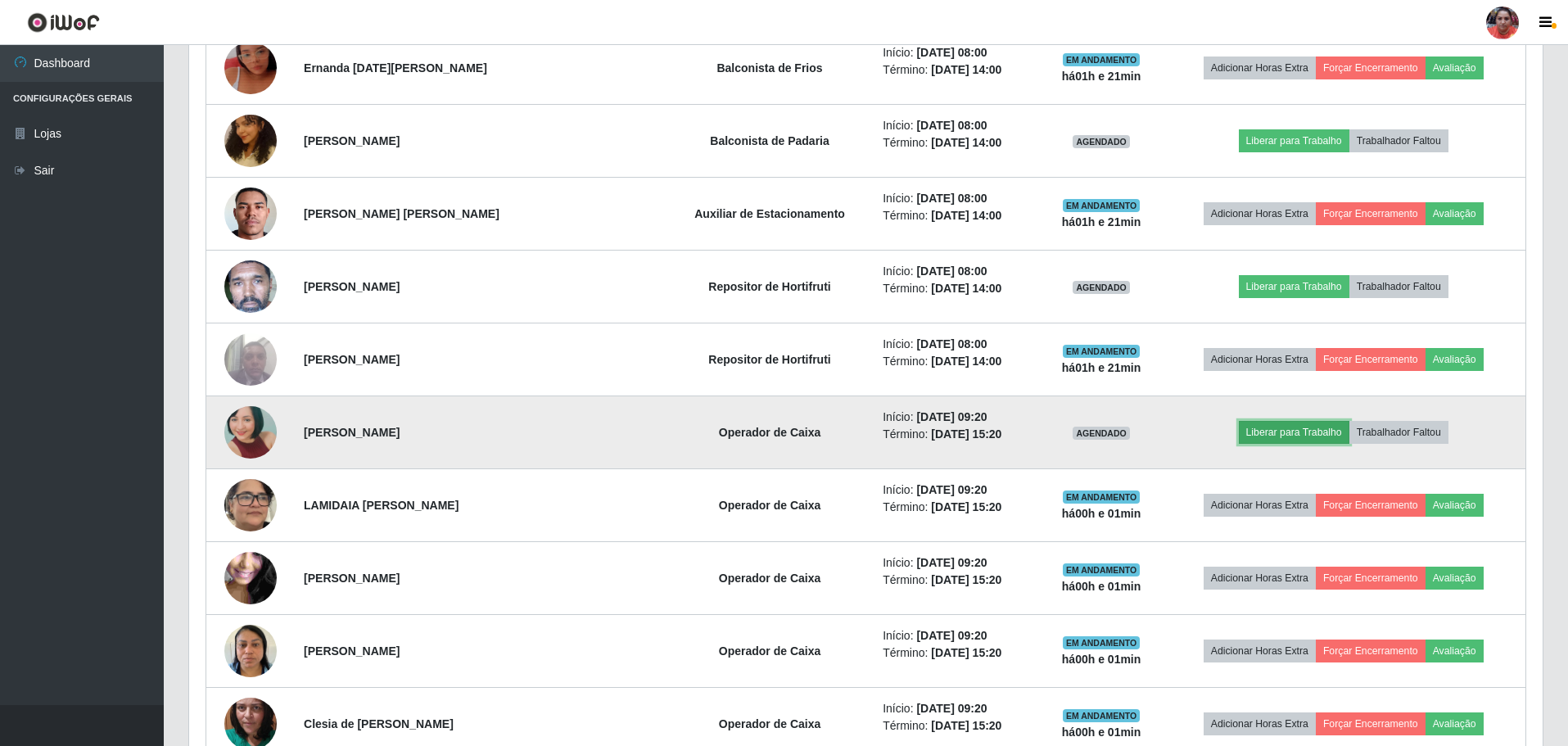
click at [1254, 433] on button "Liberar para Trabalho" at bounding box center [1295, 432] width 111 height 23
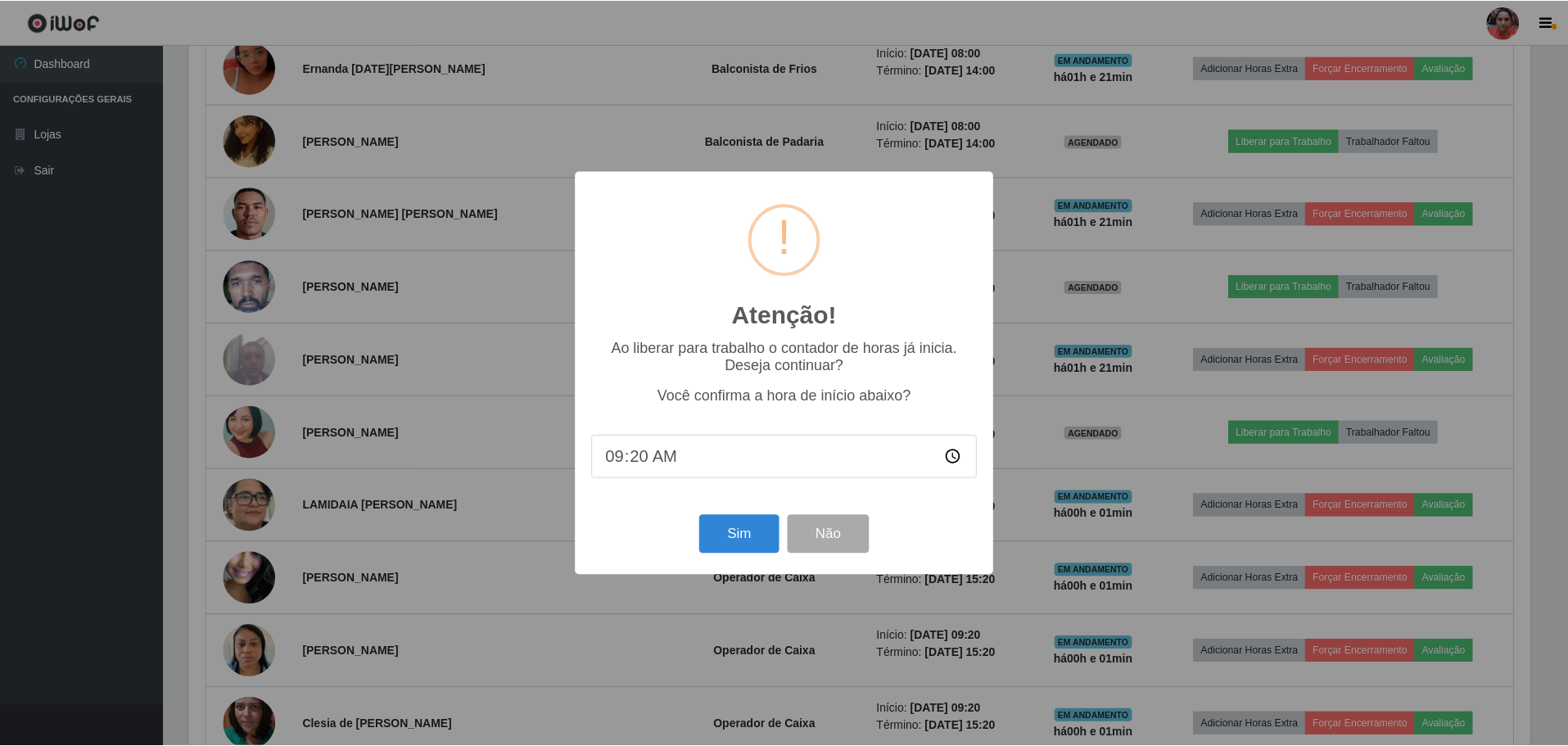
scroll to position [340, 1346]
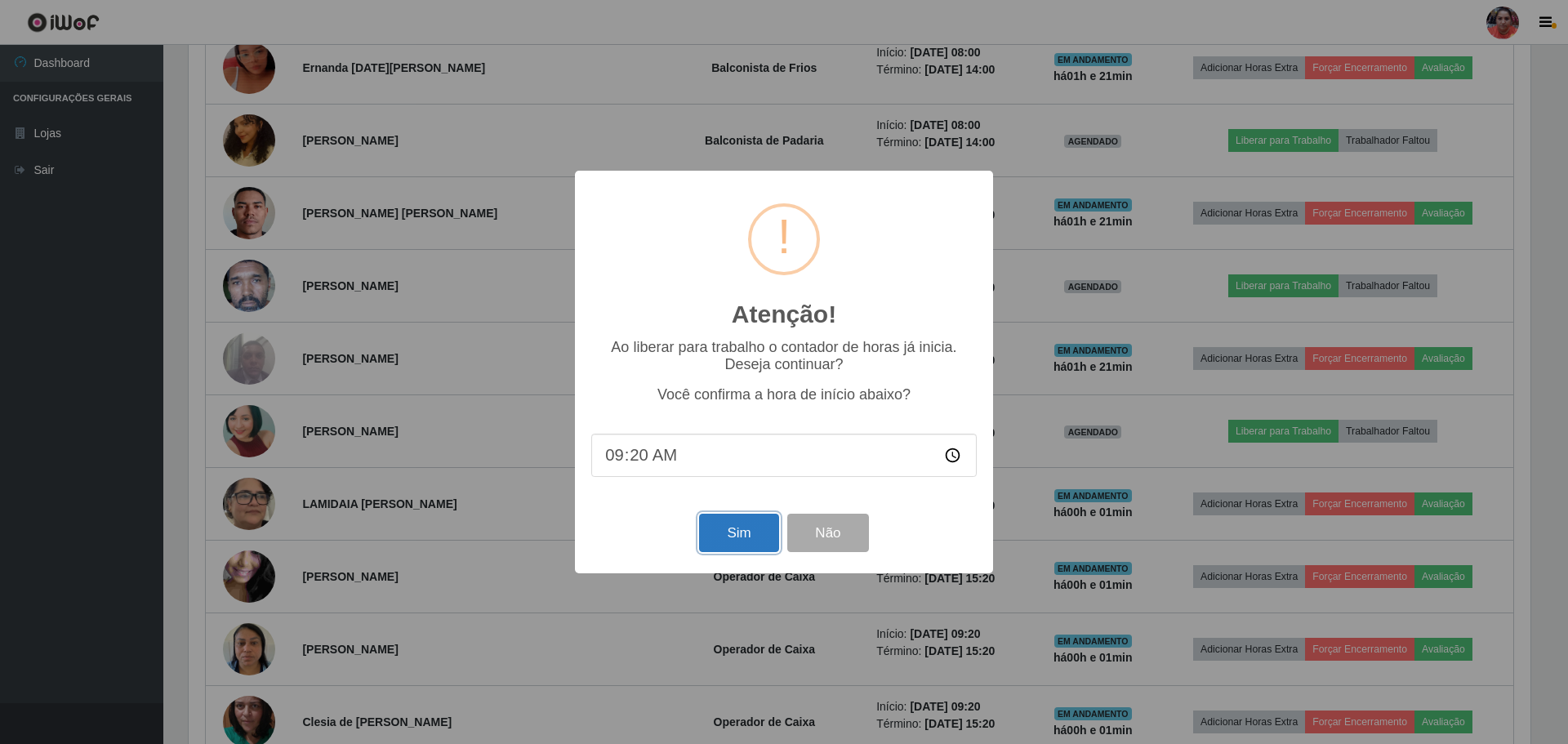
click at [725, 524] on button "Sim" at bounding box center [739, 532] width 79 height 39
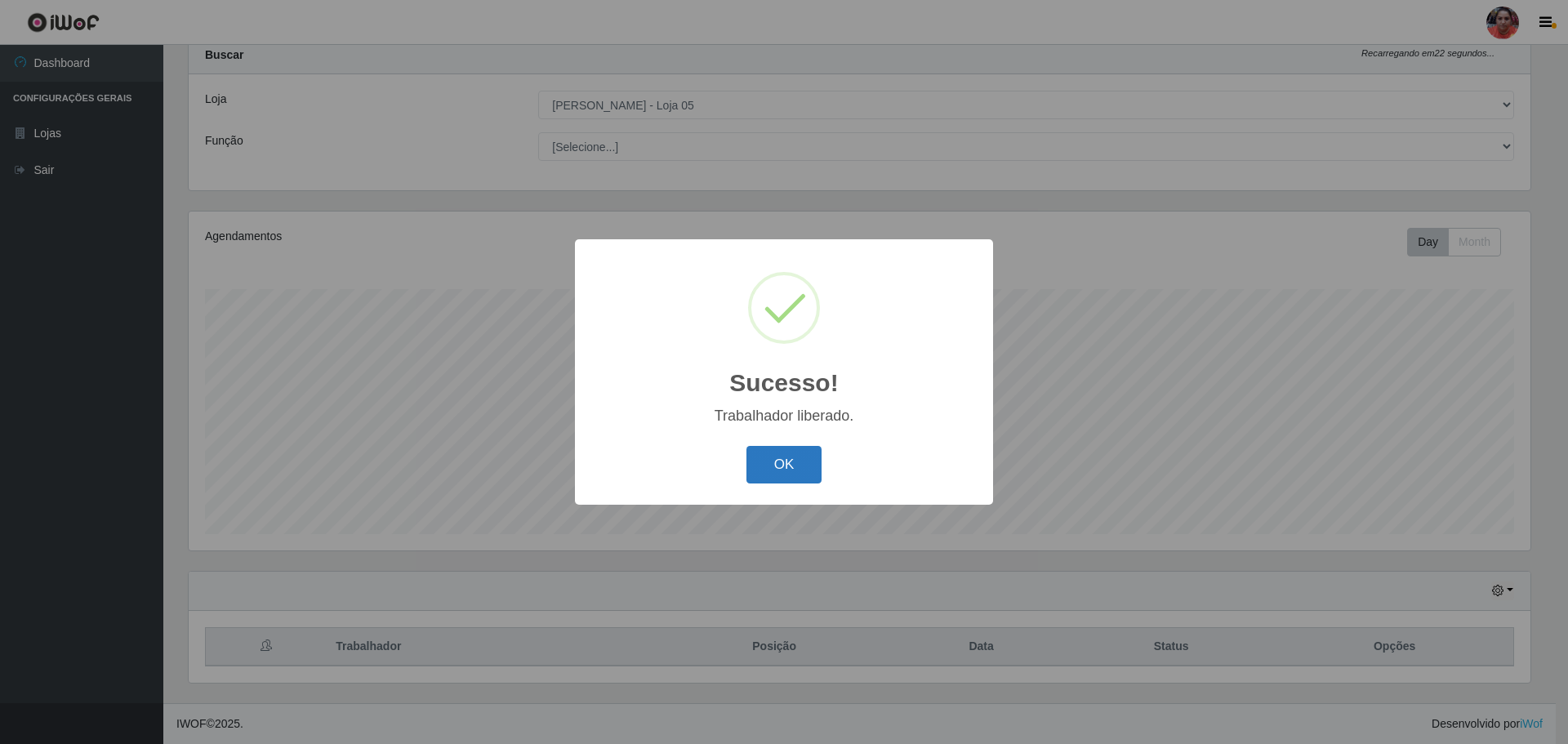
click at [789, 459] on button "OK" at bounding box center [784, 465] width 76 height 39
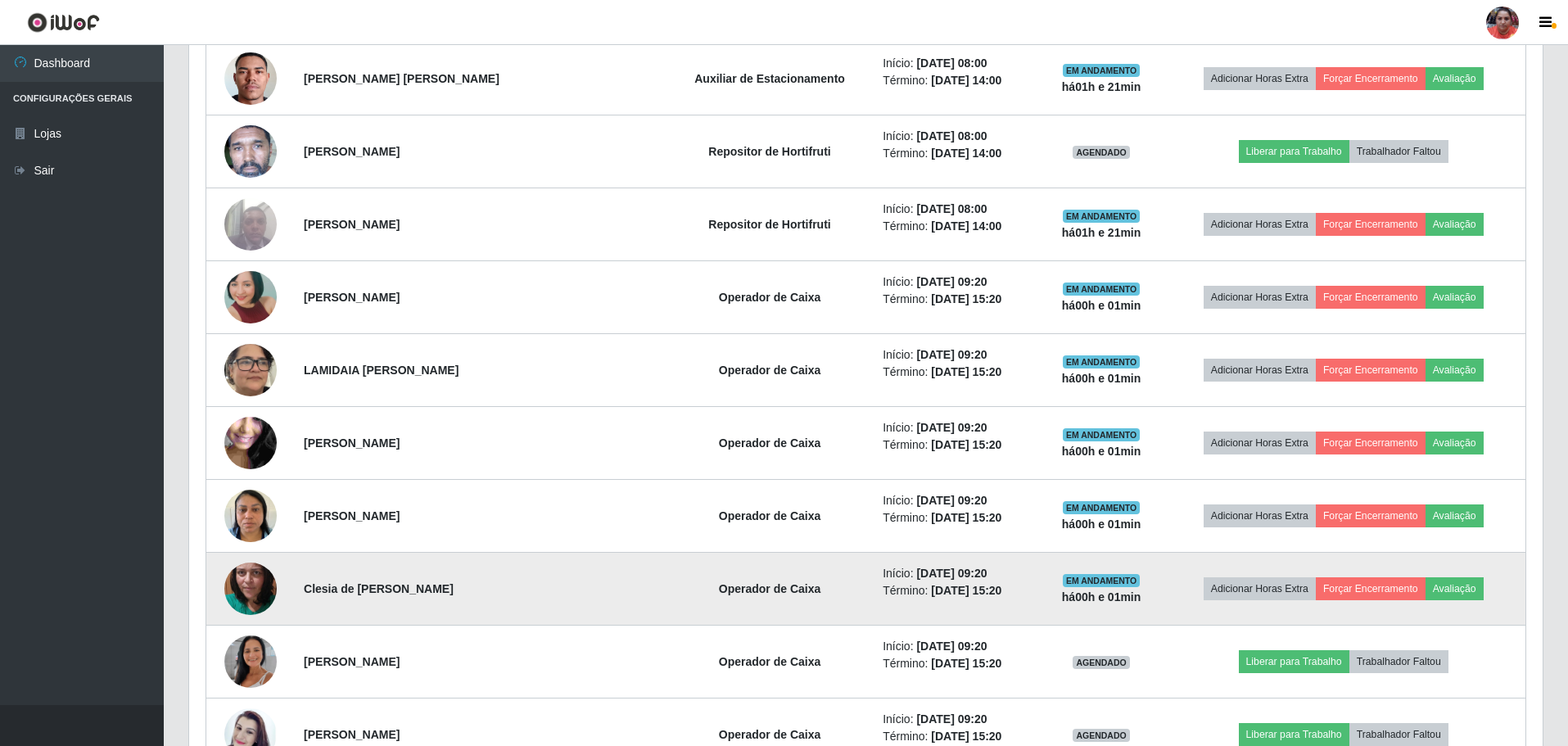
scroll to position [1360, 0]
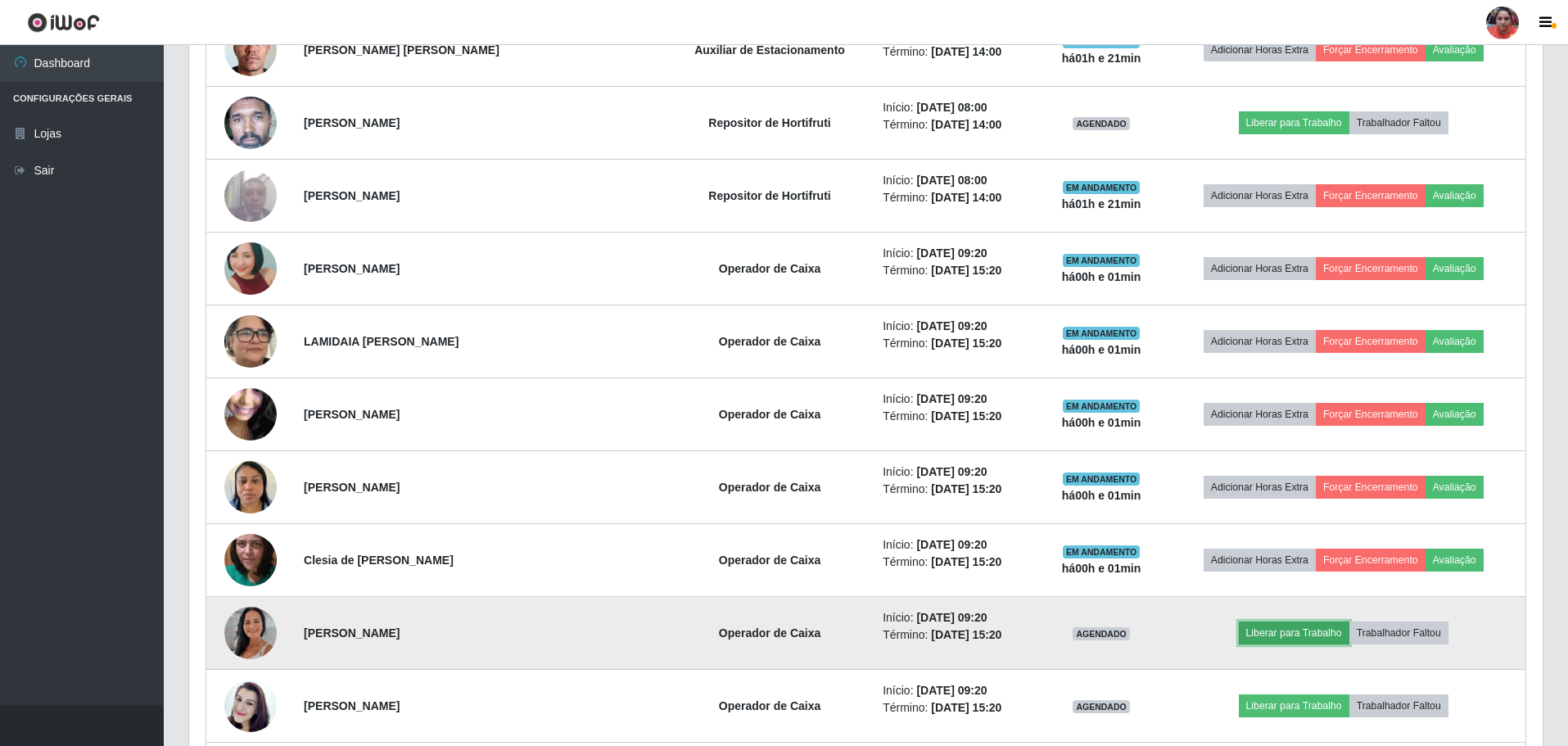
click at [1260, 625] on button "Liberar para Trabalho" at bounding box center [1295, 633] width 111 height 23
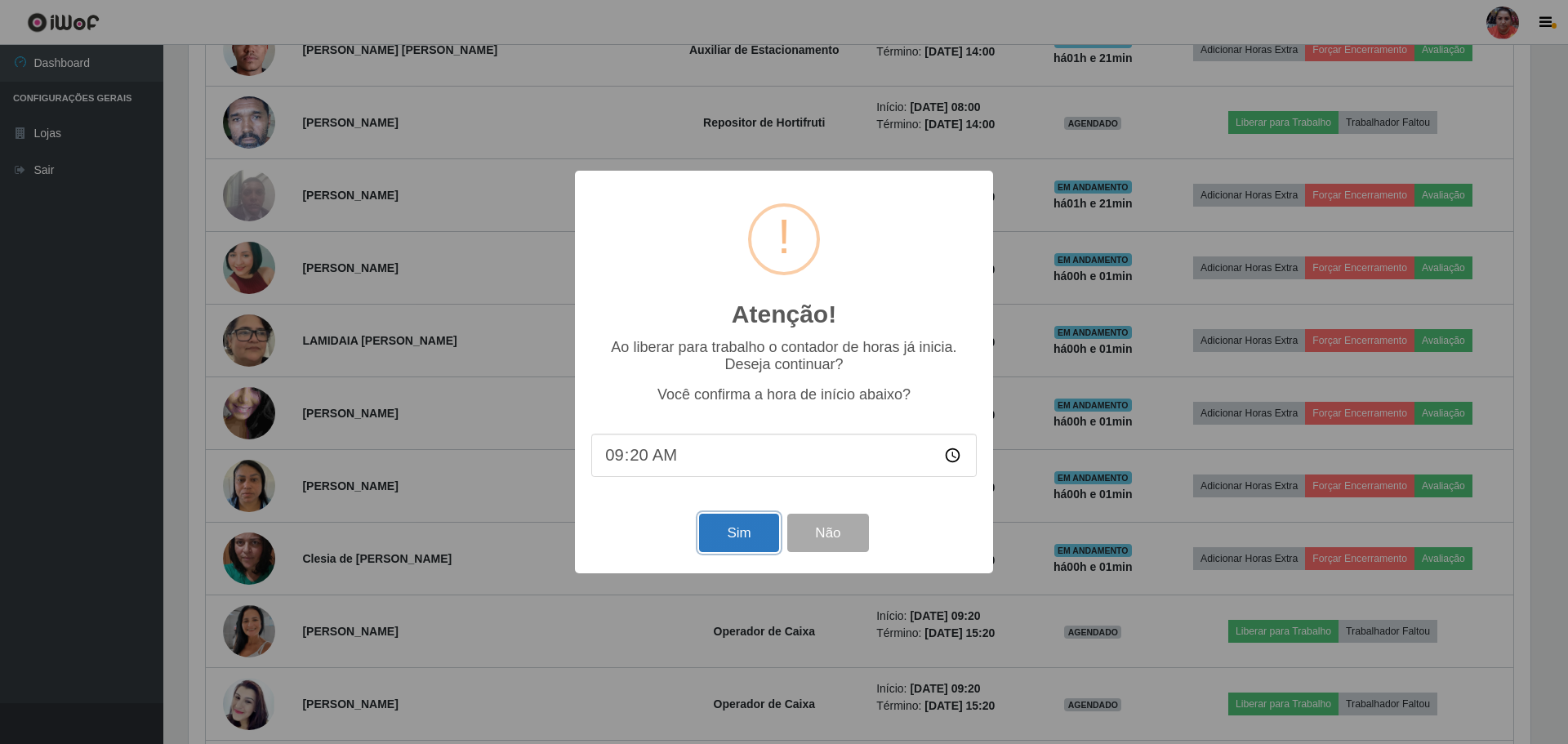
click at [750, 540] on button "Sim" at bounding box center [739, 532] width 79 height 39
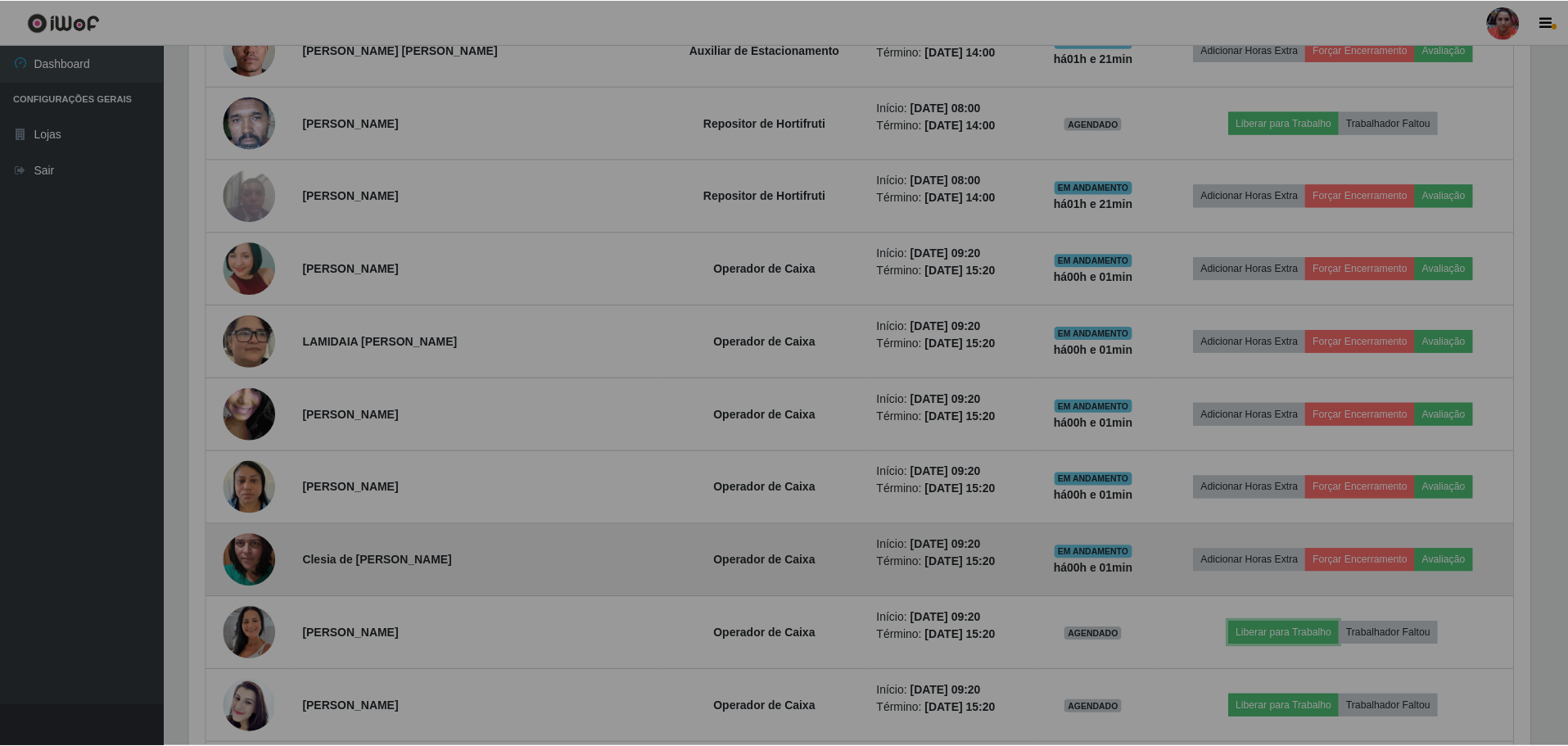
scroll to position [0, 0]
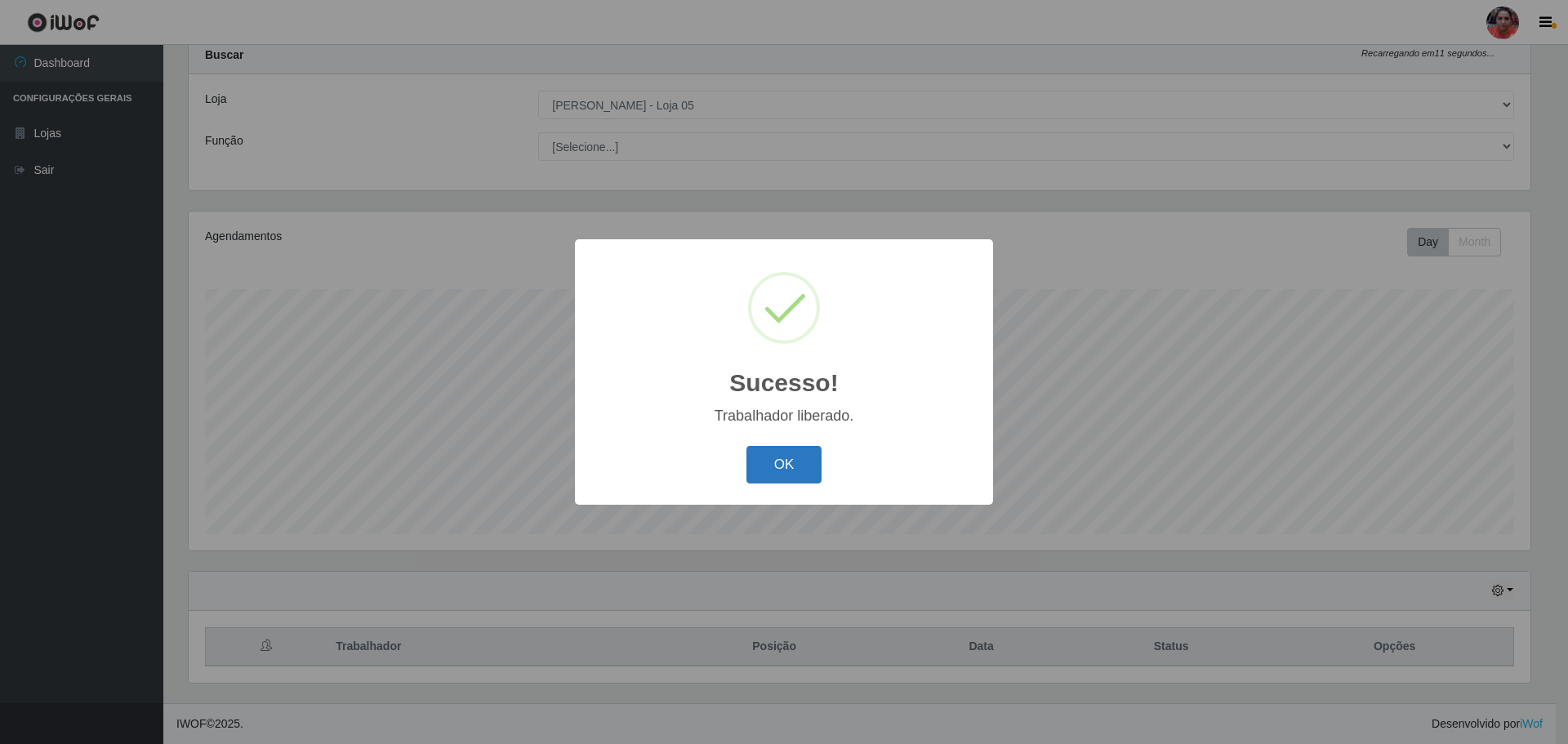
click at [779, 461] on button "OK" at bounding box center [784, 465] width 76 height 39
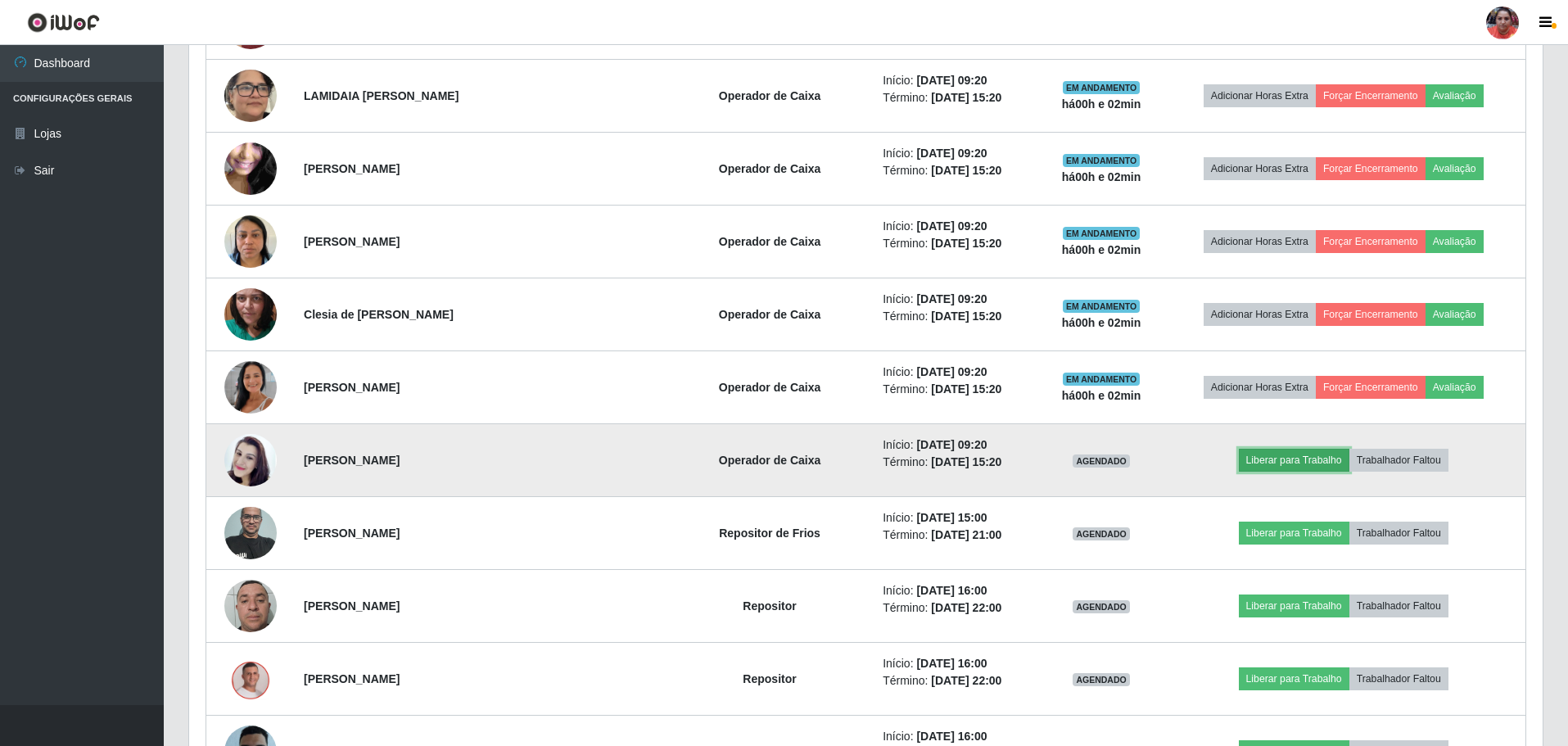
click at [1254, 465] on button "Liberar para Trabalho" at bounding box center [1295, 460] width 111 height 23
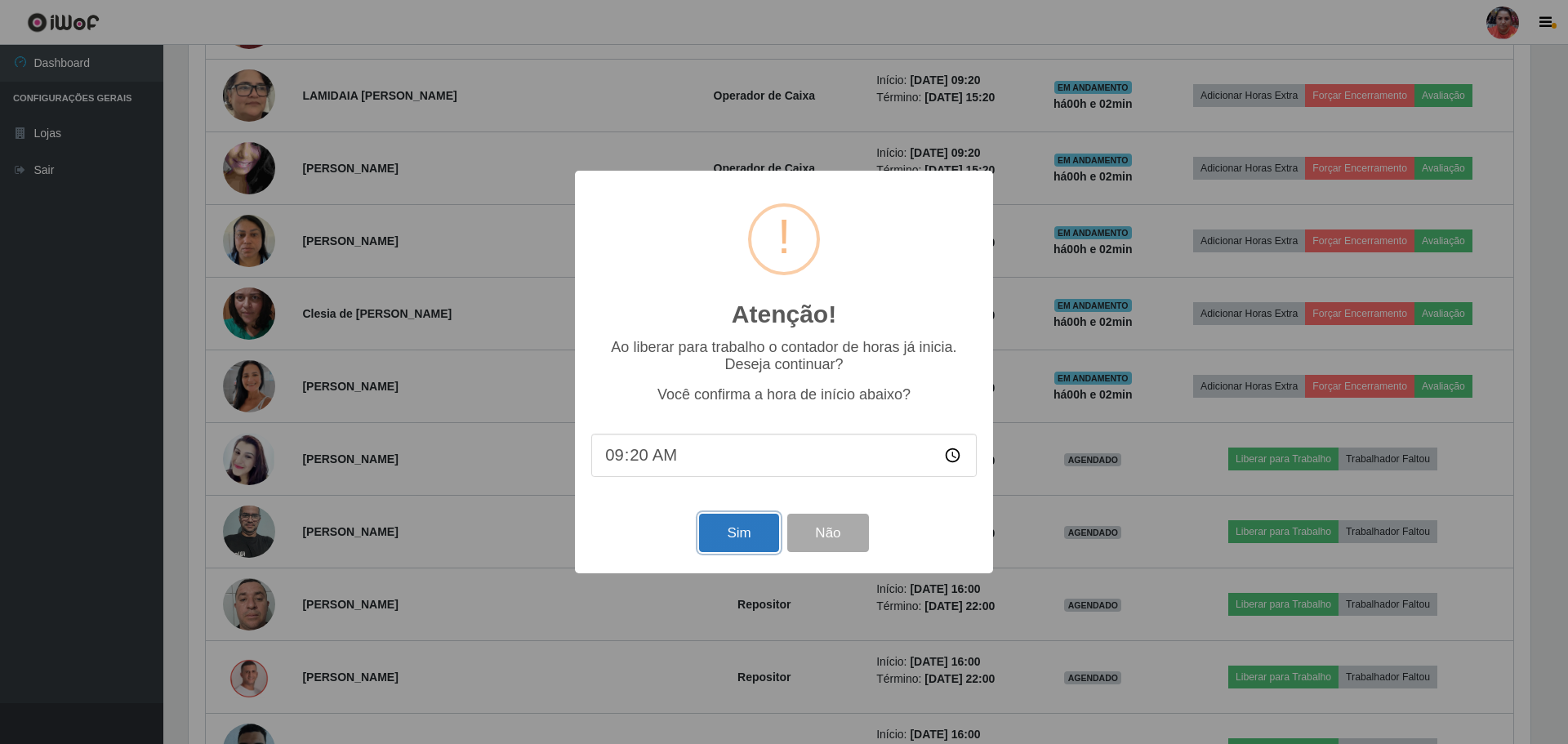
click at [733, 538] on button "Sim" at bounding box center [739, 532] width 79 height 39
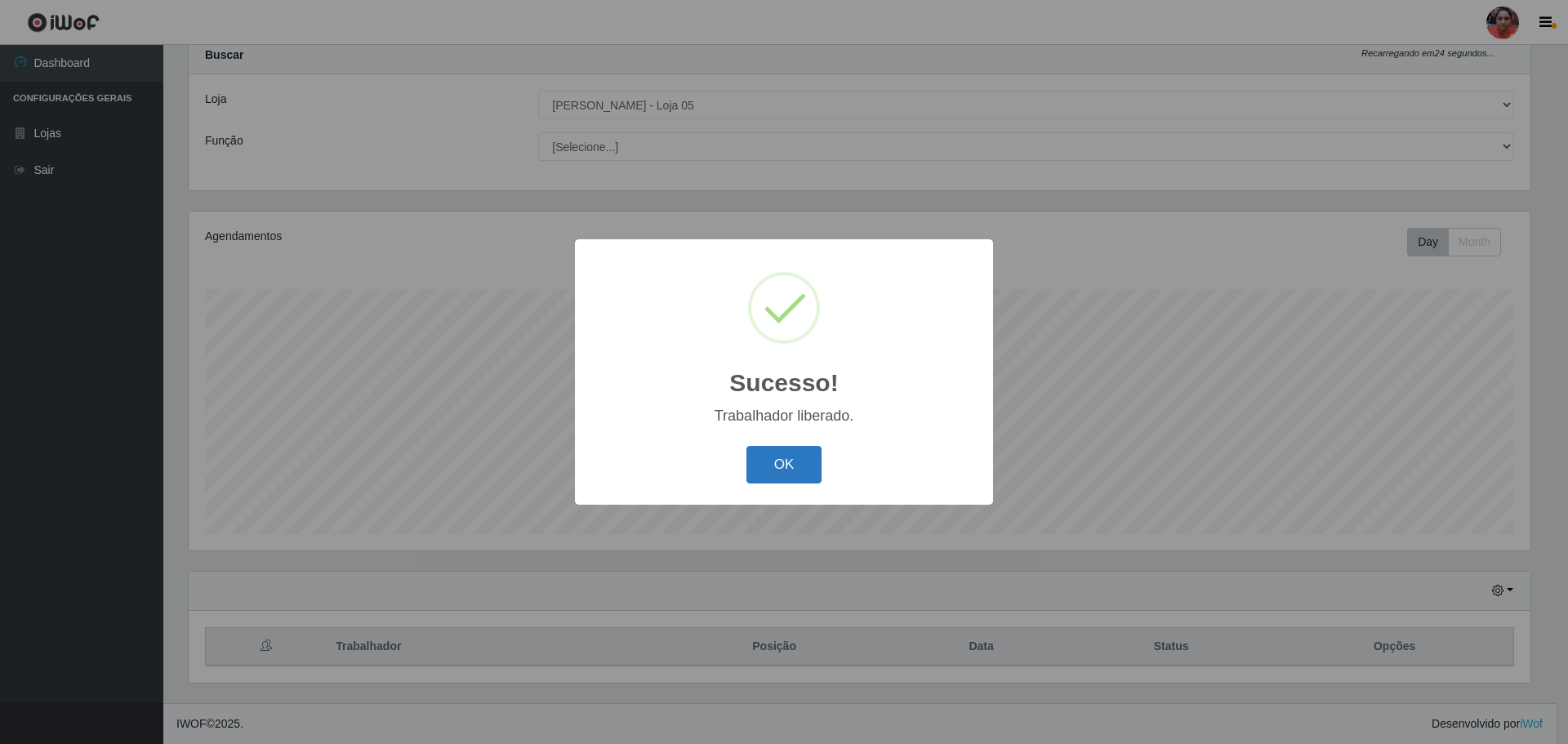
click at [782, 467] on button "OK" at bounding box center [784, 465] width 76 height 39
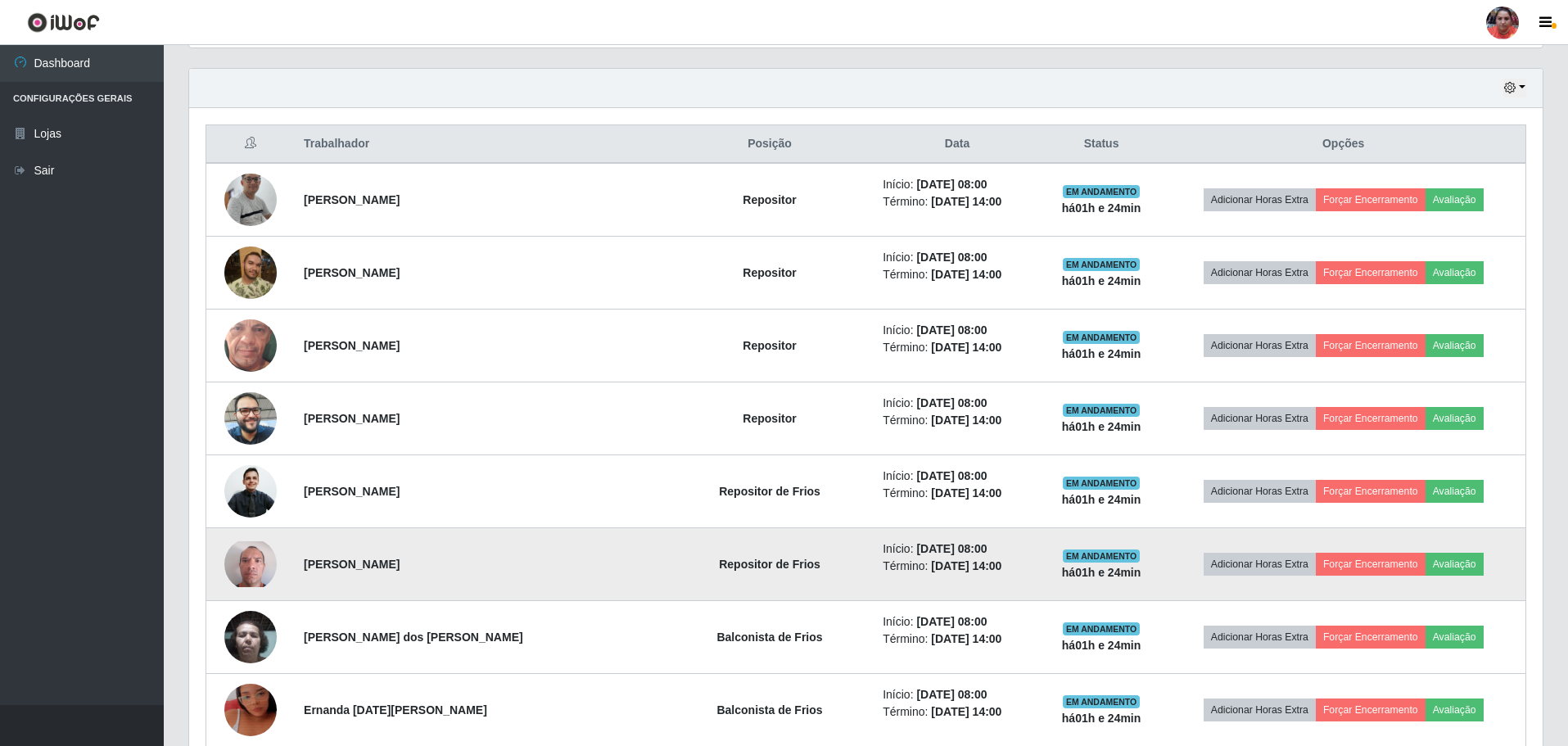
scroll to position [460, 0]
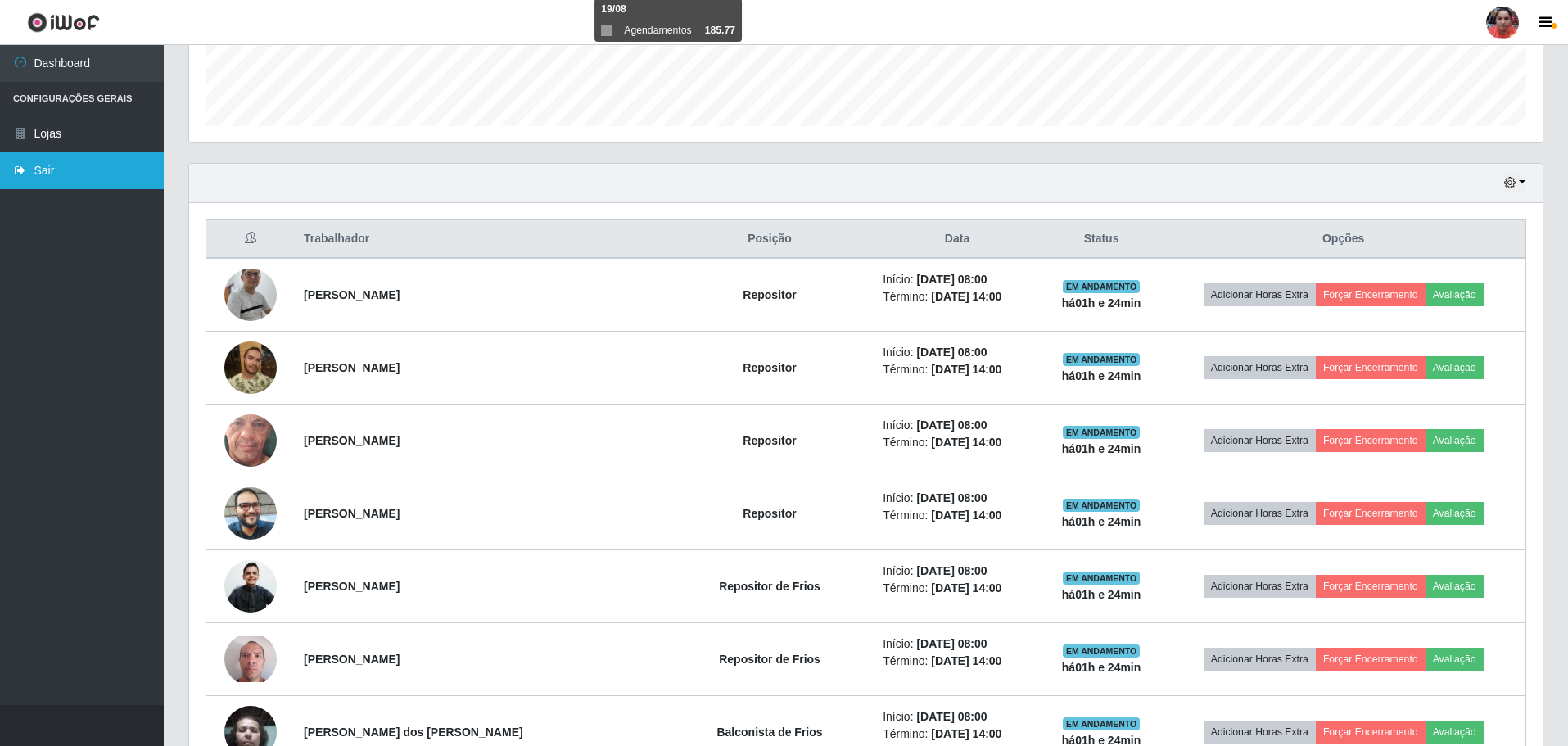
click at [93, 166] on link "Sair" at bounding box center [82, 171] width 163 height 37
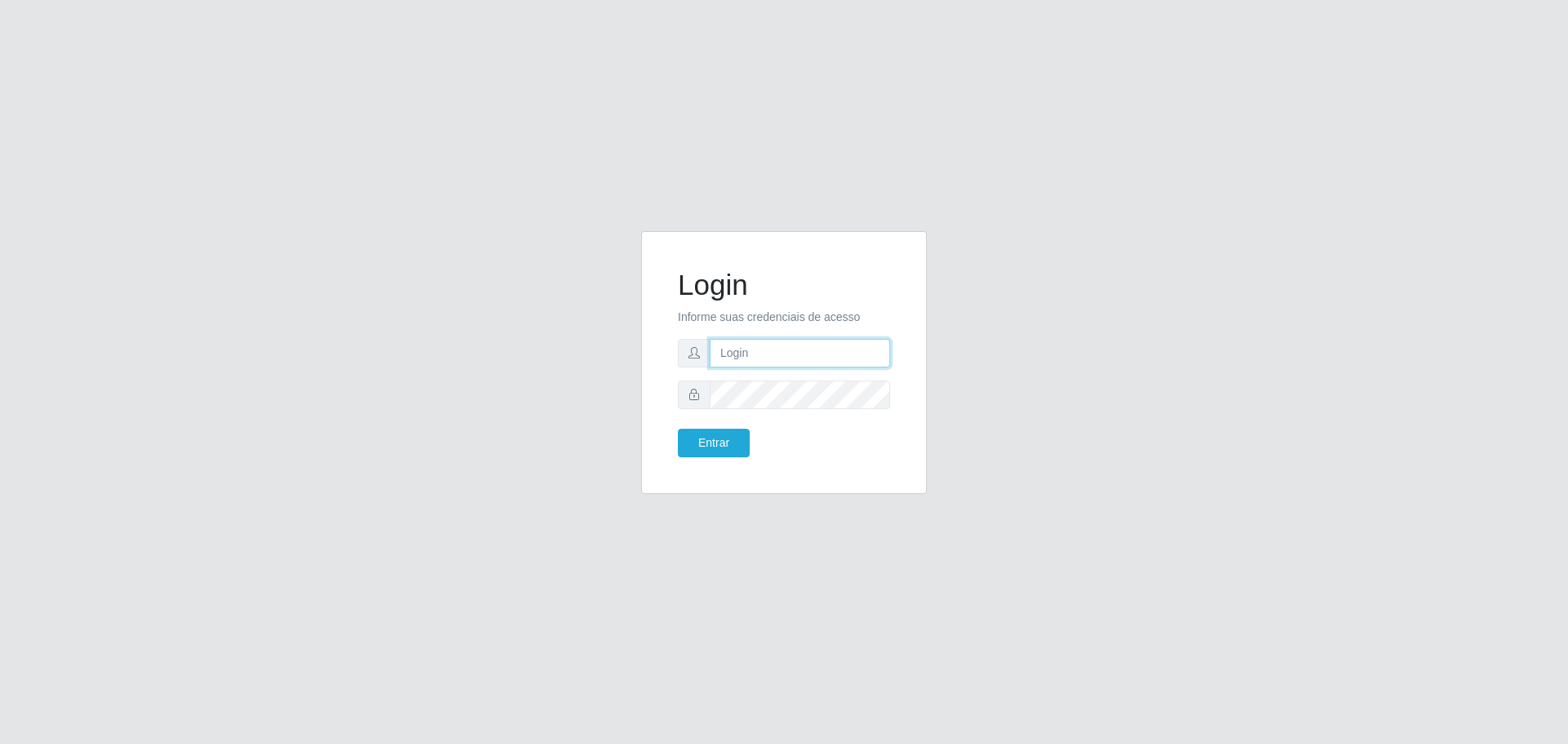
type input "[EMAIL_ADDRESS][DOMAIN_NAME]"
